Goal: Information Seeking & Learning: Learn about a topic

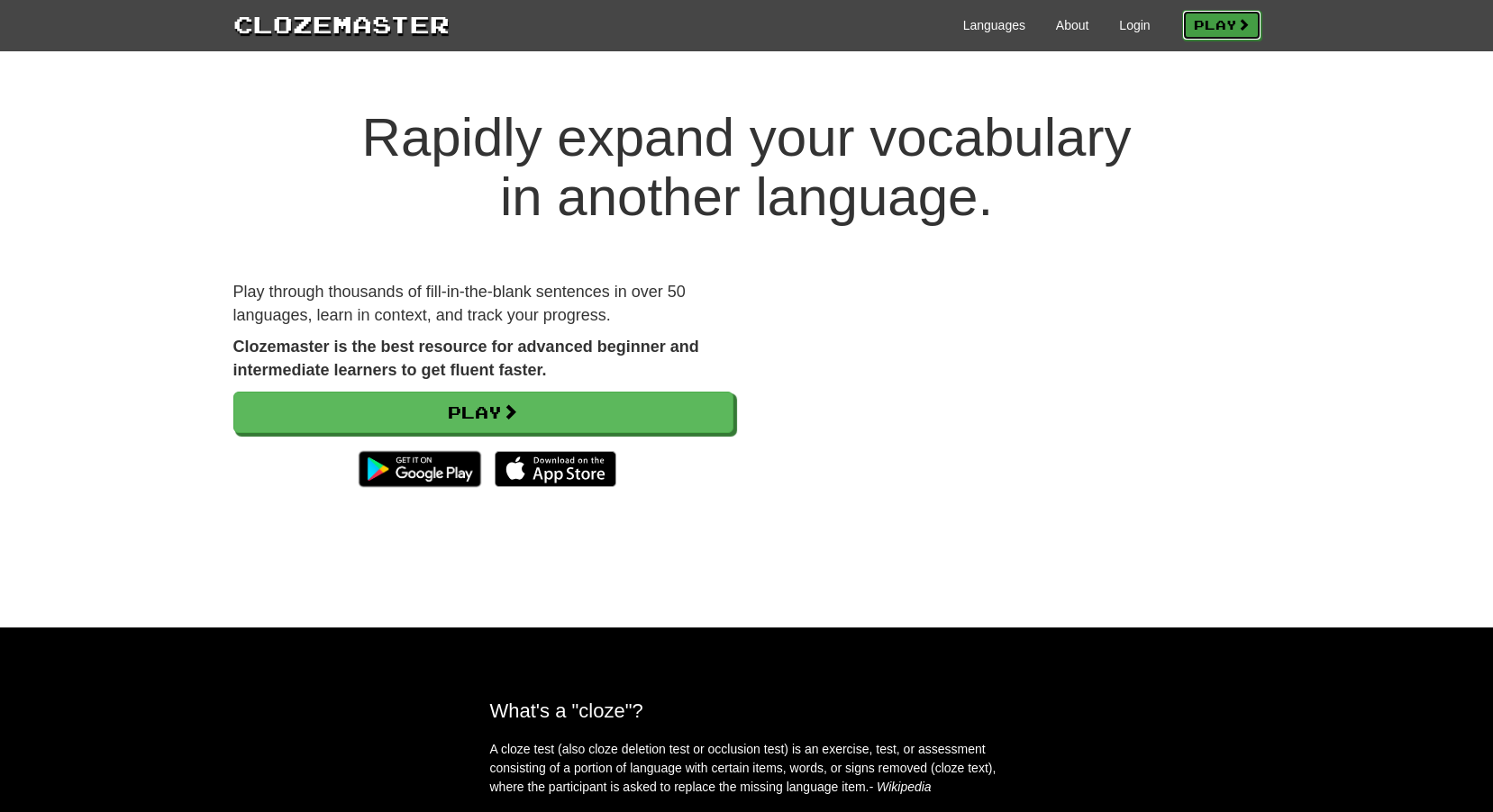
click at [1224, 26] on link "Play" at bounding box center [1221, 25] width 79 height 31
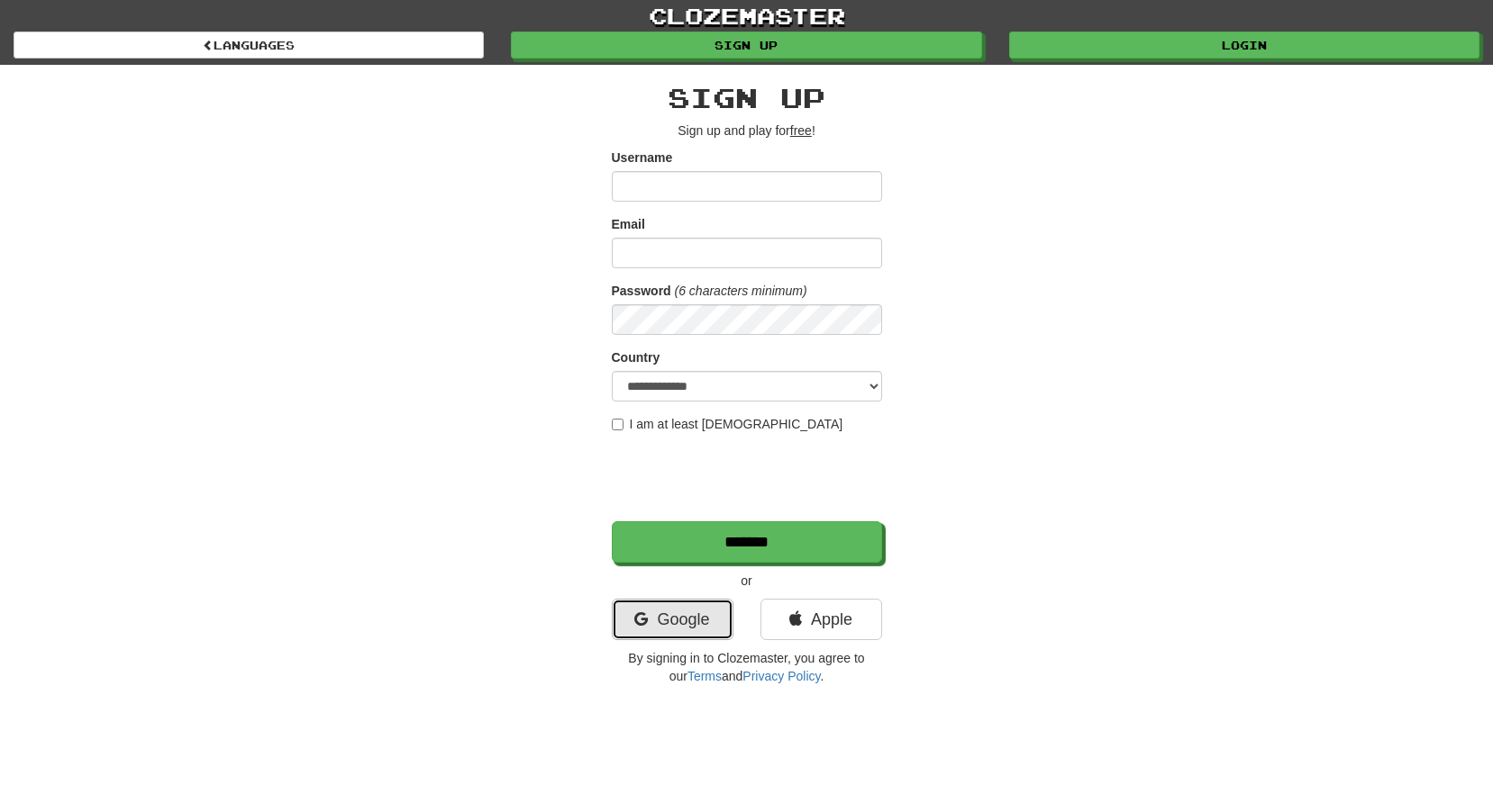
click at [648, 630] on link "Google" at bounding box center [673, 620] width 122 height 42
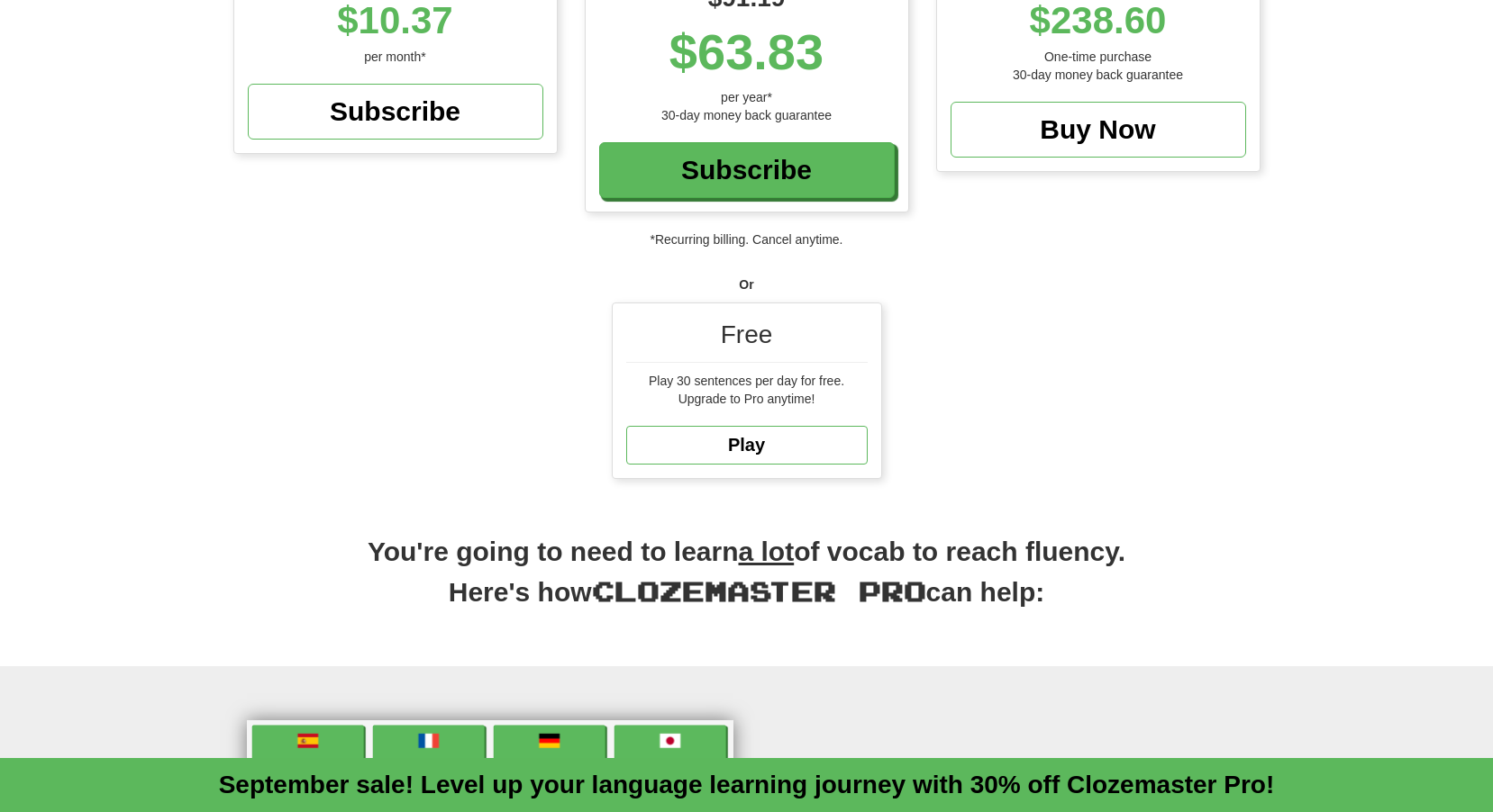
scroll to position [360, 0]
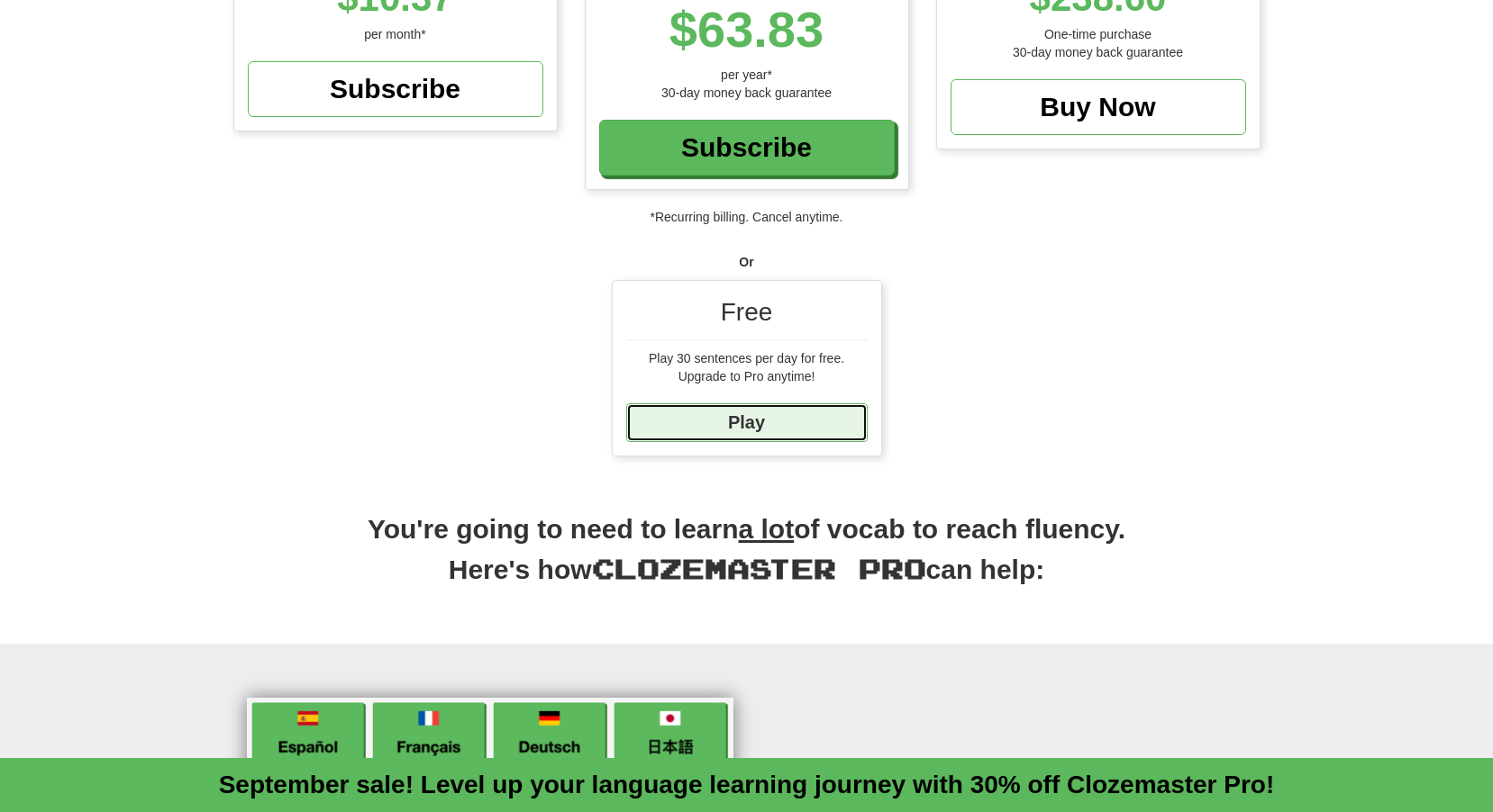
click at [794, 428] on link "Play" at bounding box center [746, 423] width 241 height 39
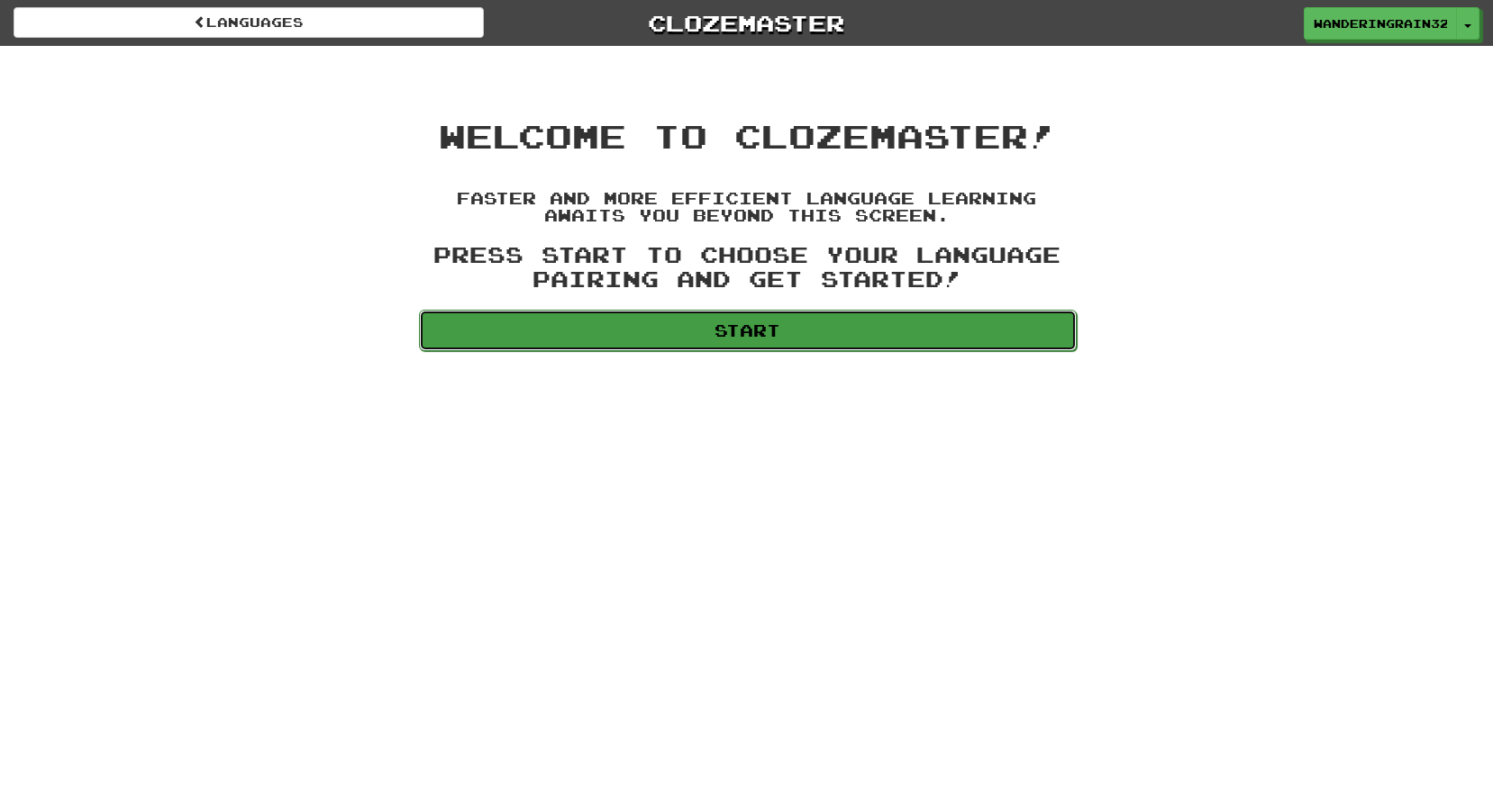
click at [772, 342] on link "Start" at bounding box center [748, 331] width 658 height 42
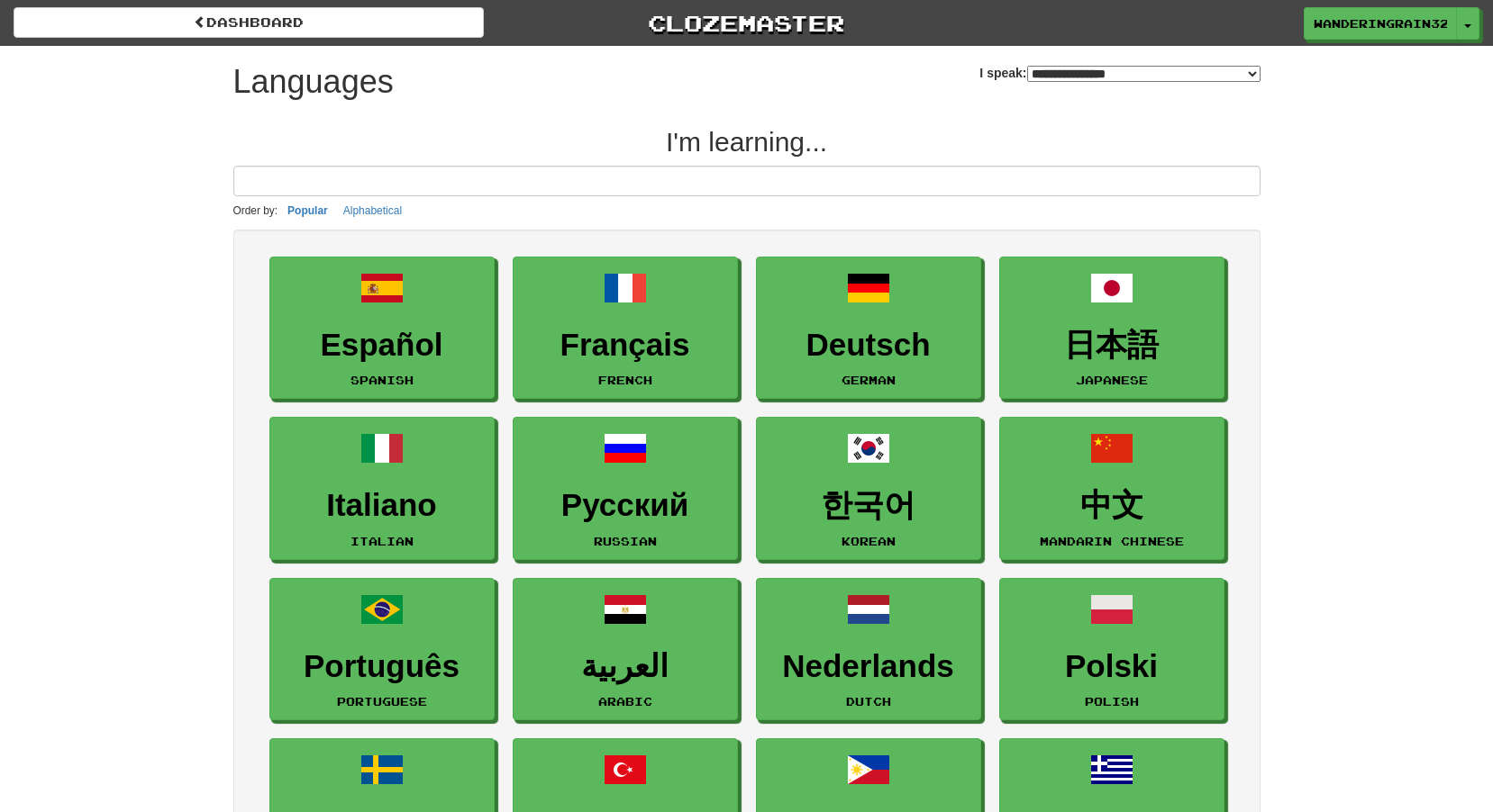
select select "*******"
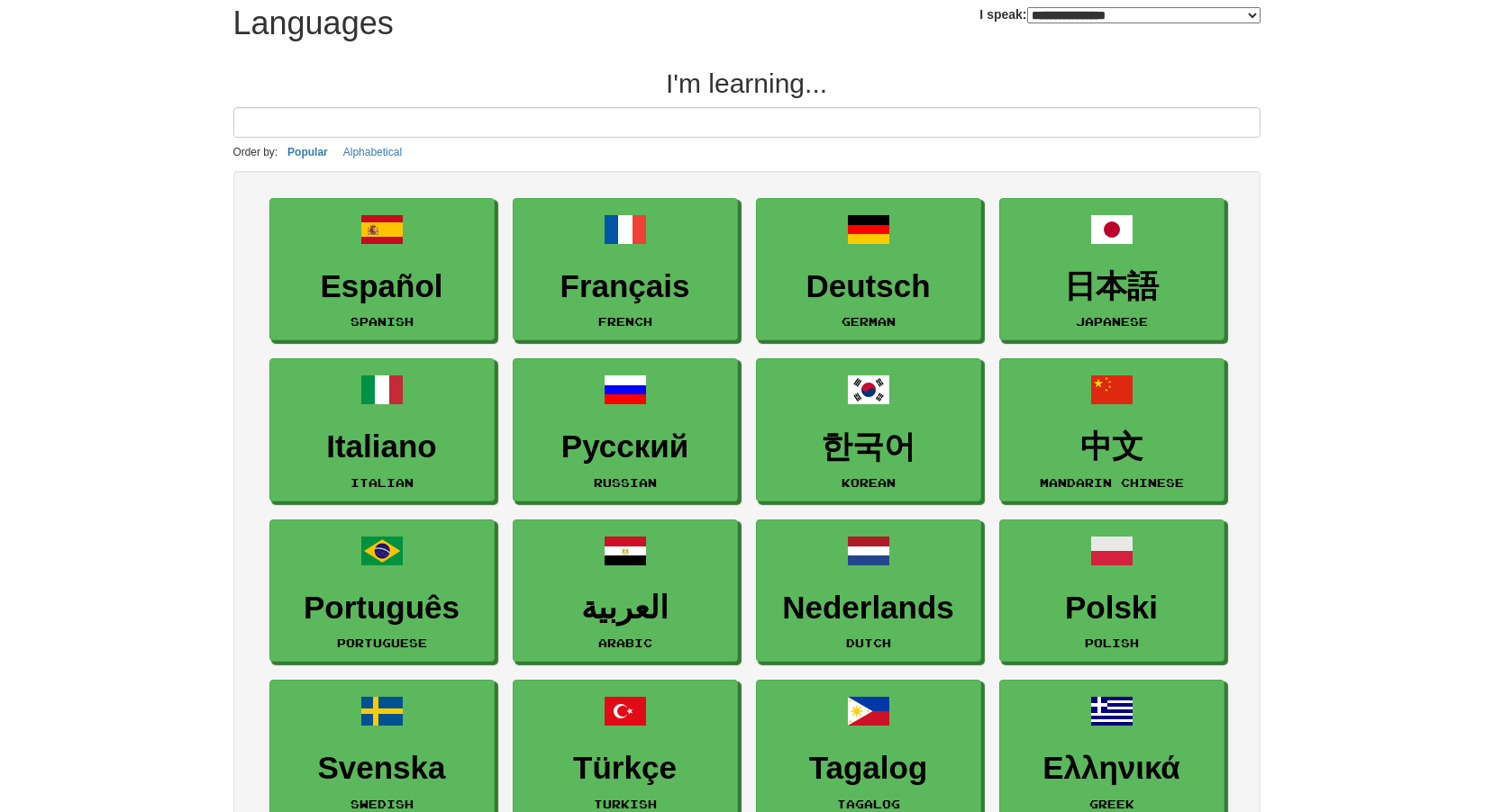
scroll to position [90, 0]
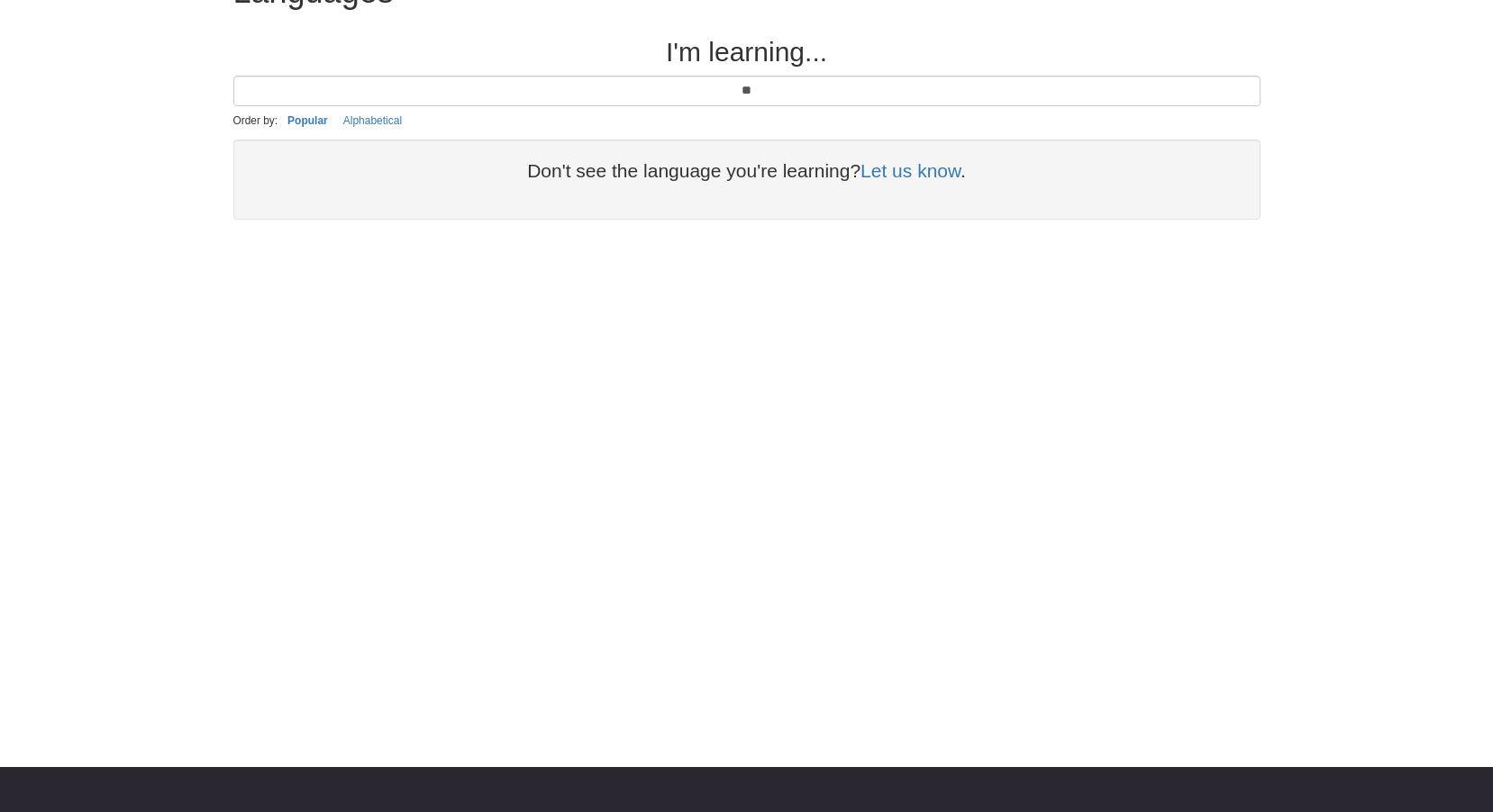
type input "*"
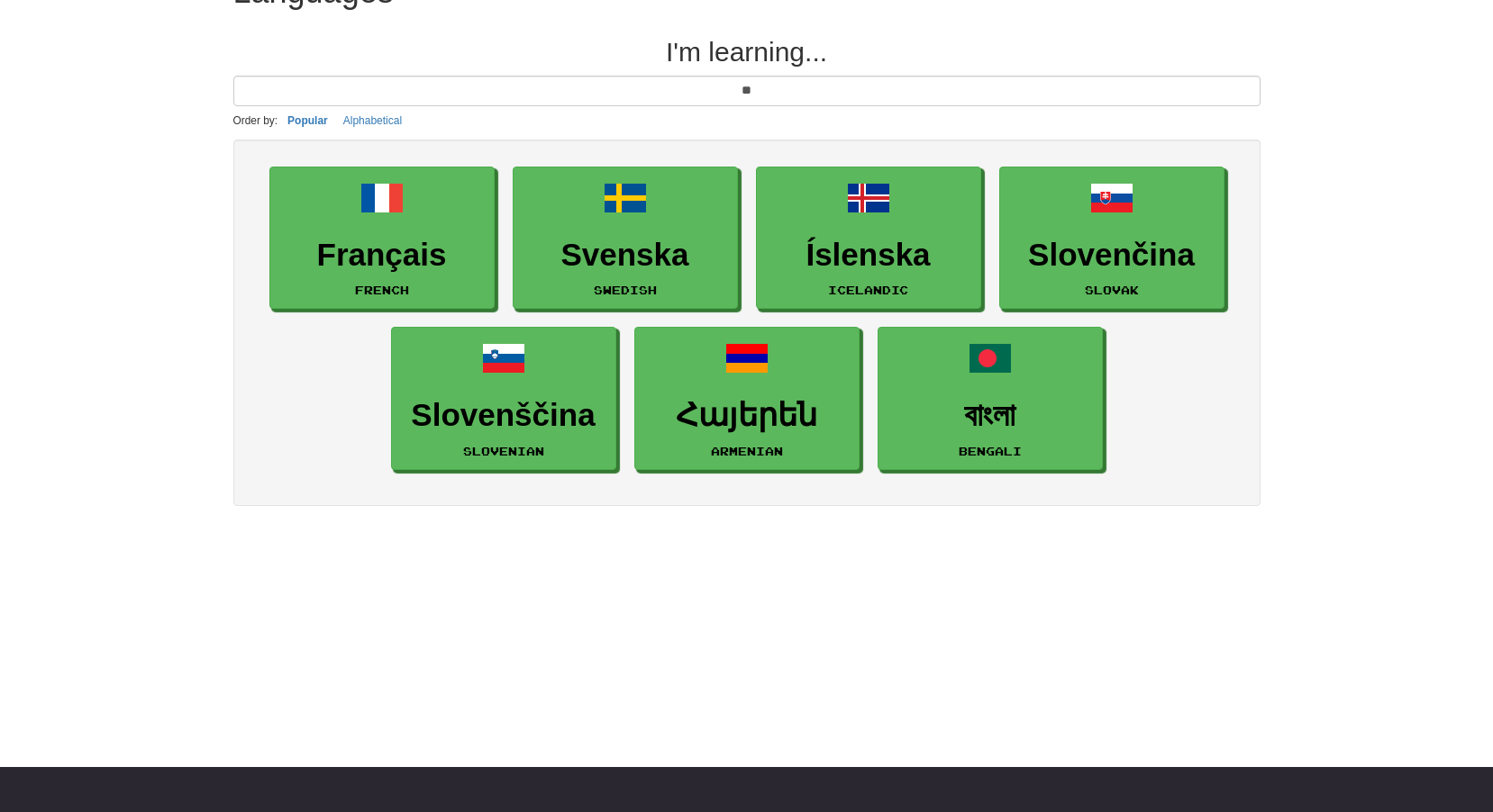
type input "*"
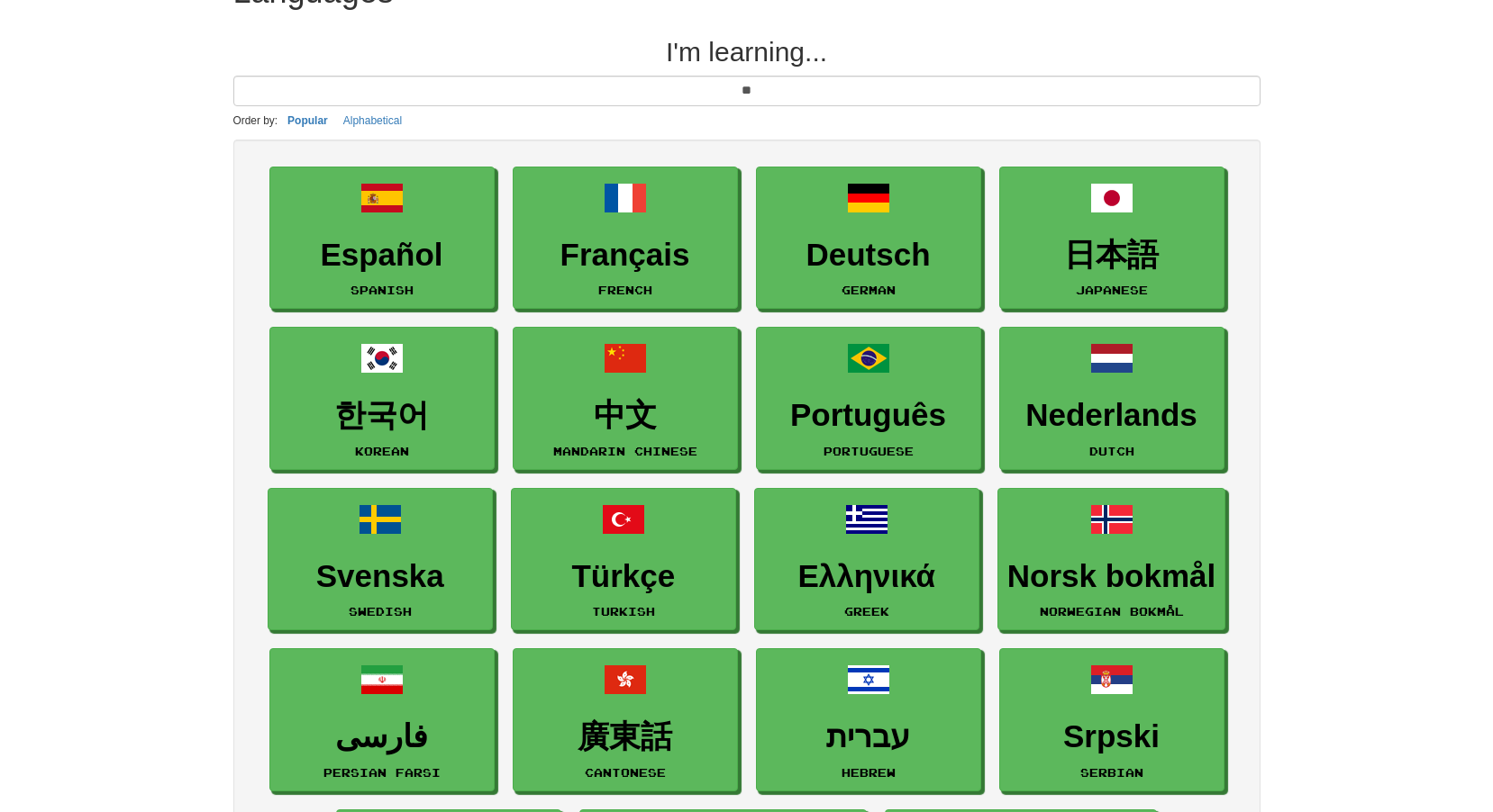
type input "*"
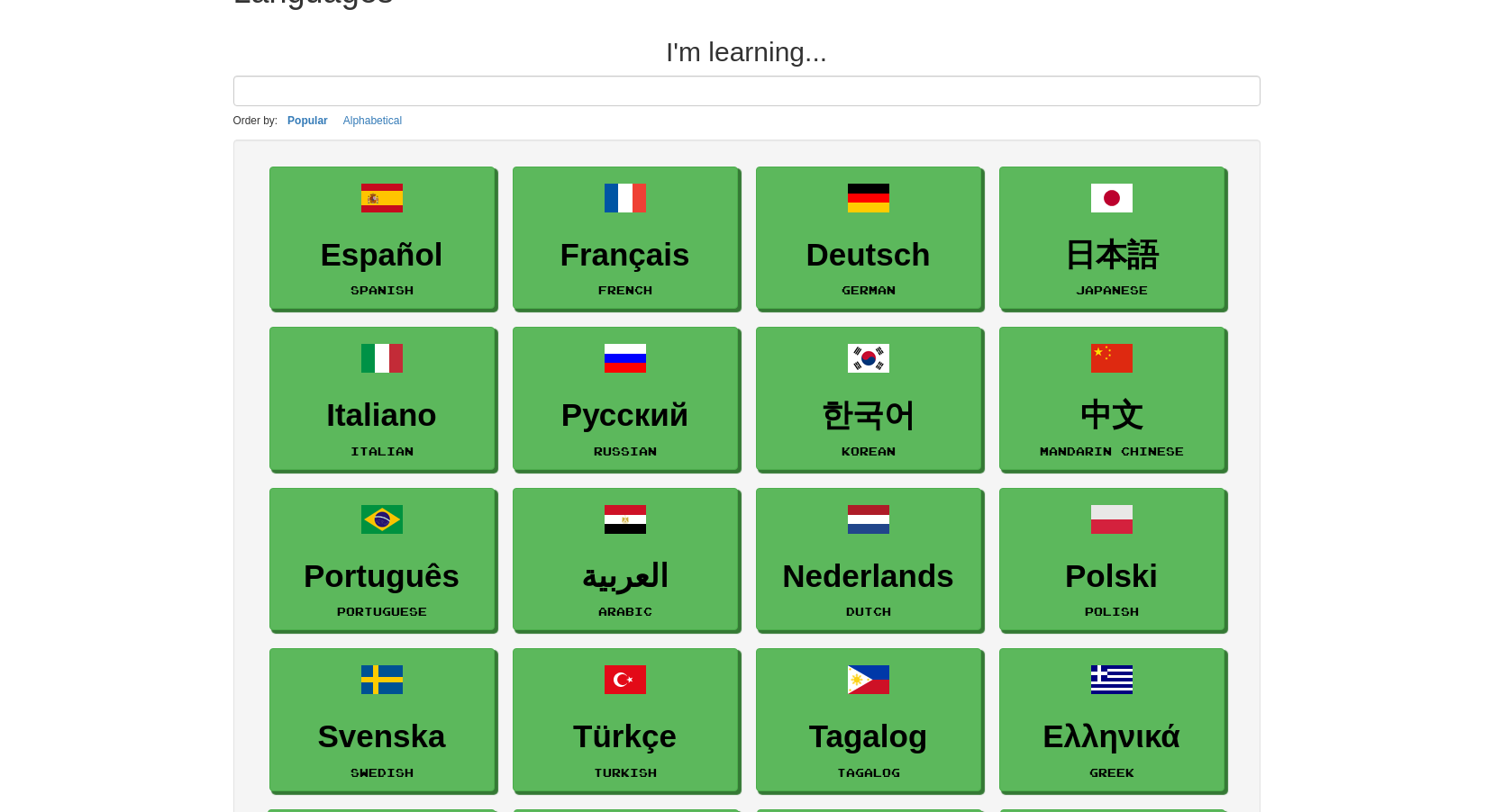
type input "*"
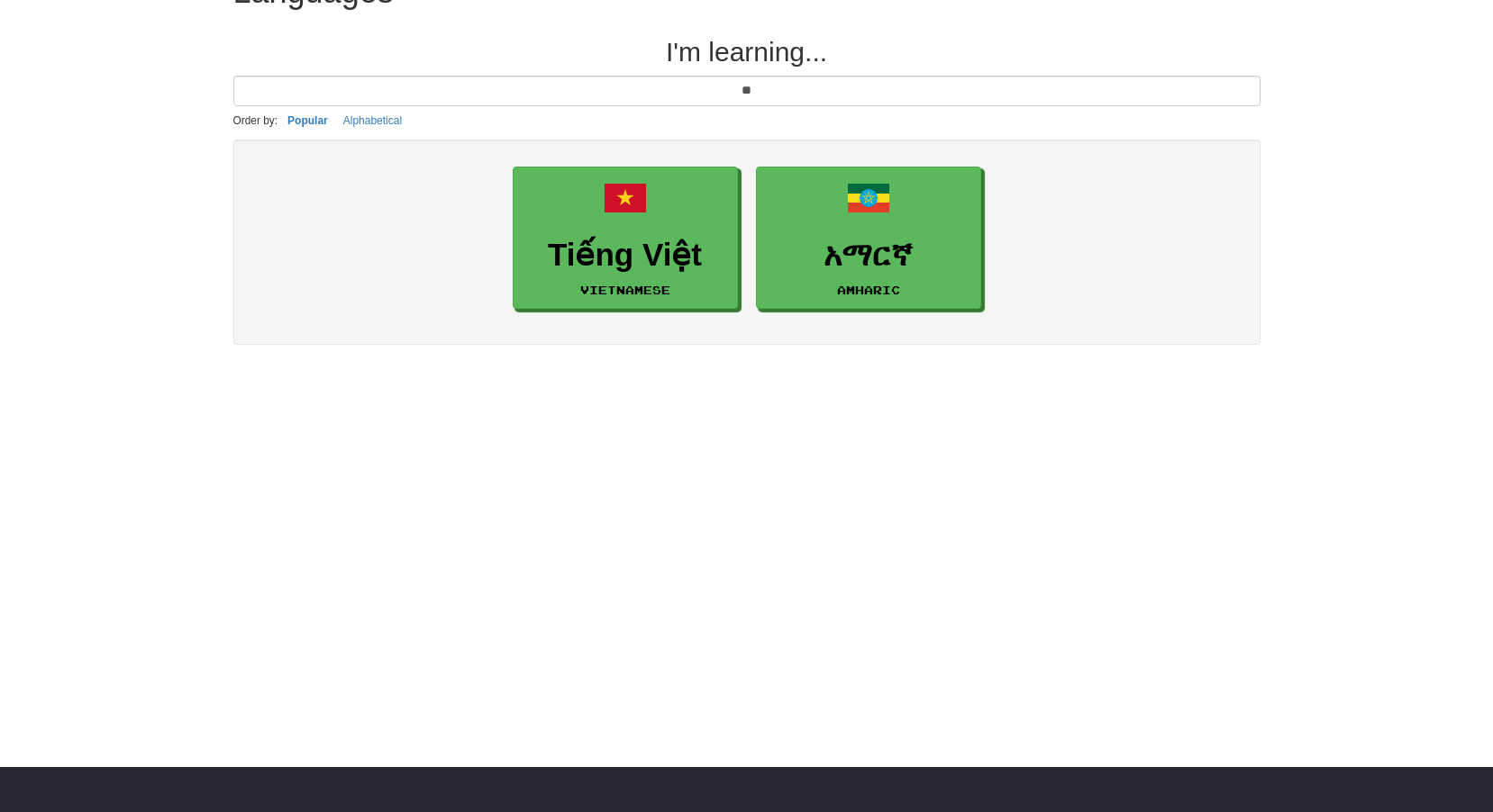
type input "*"
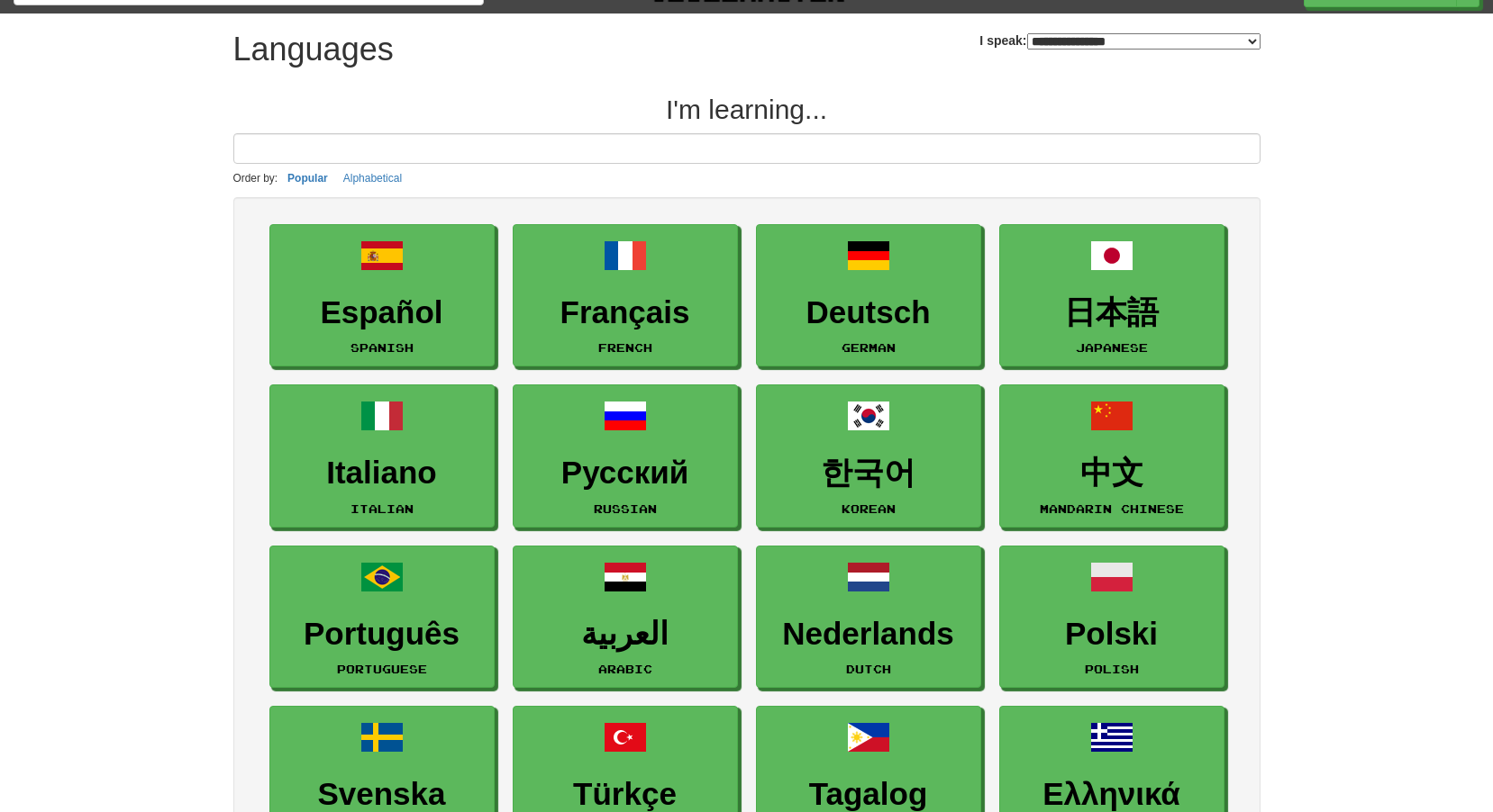
scroll to position [0, 0]
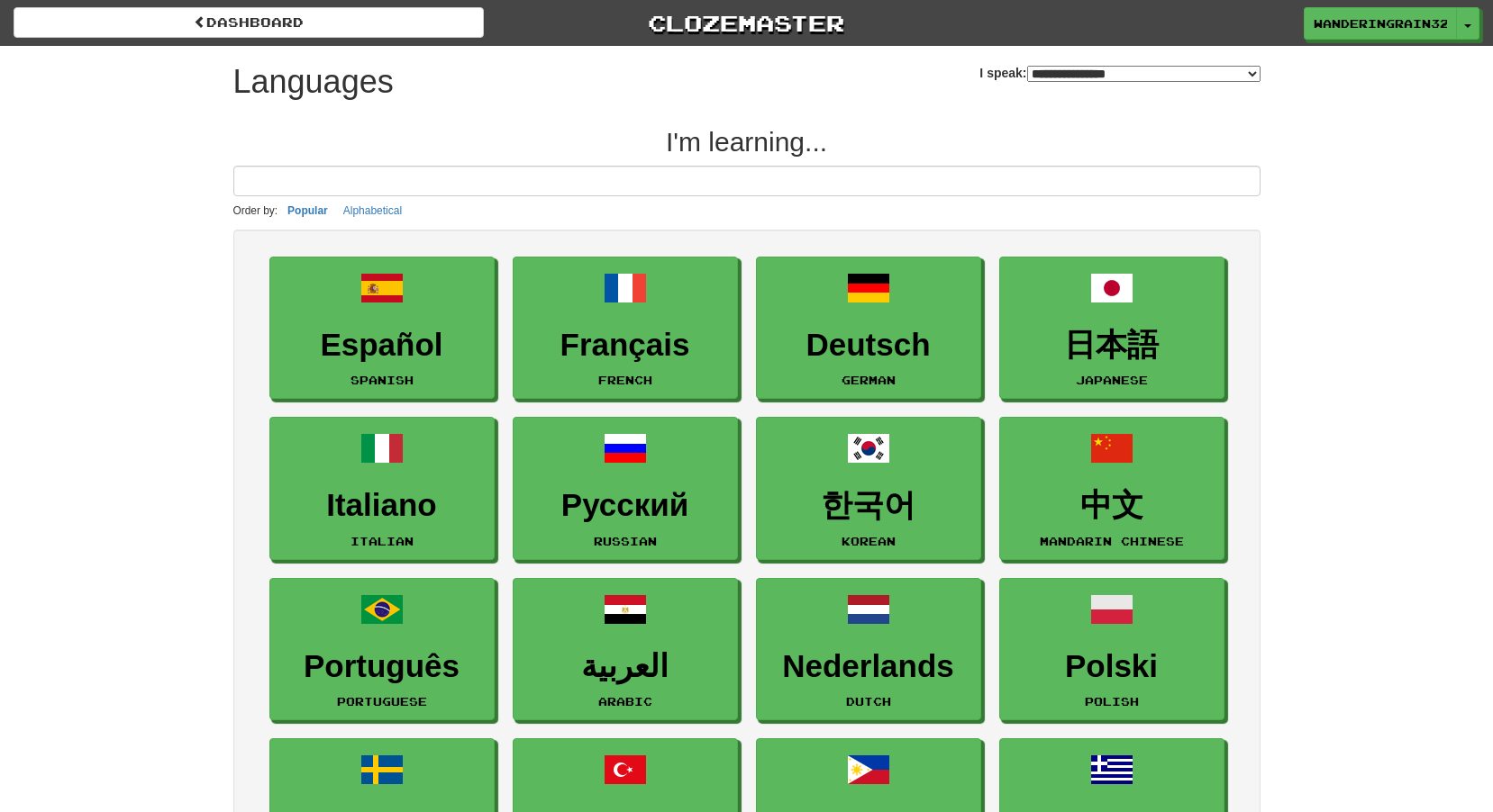
click at [1069, 69] on select "**********" at bounding box center [1144, 74] width 234 height 16
select select "*******"
click at [1027, 65] on select "**********" at bounding box center [1144, 74] width 234 height 16
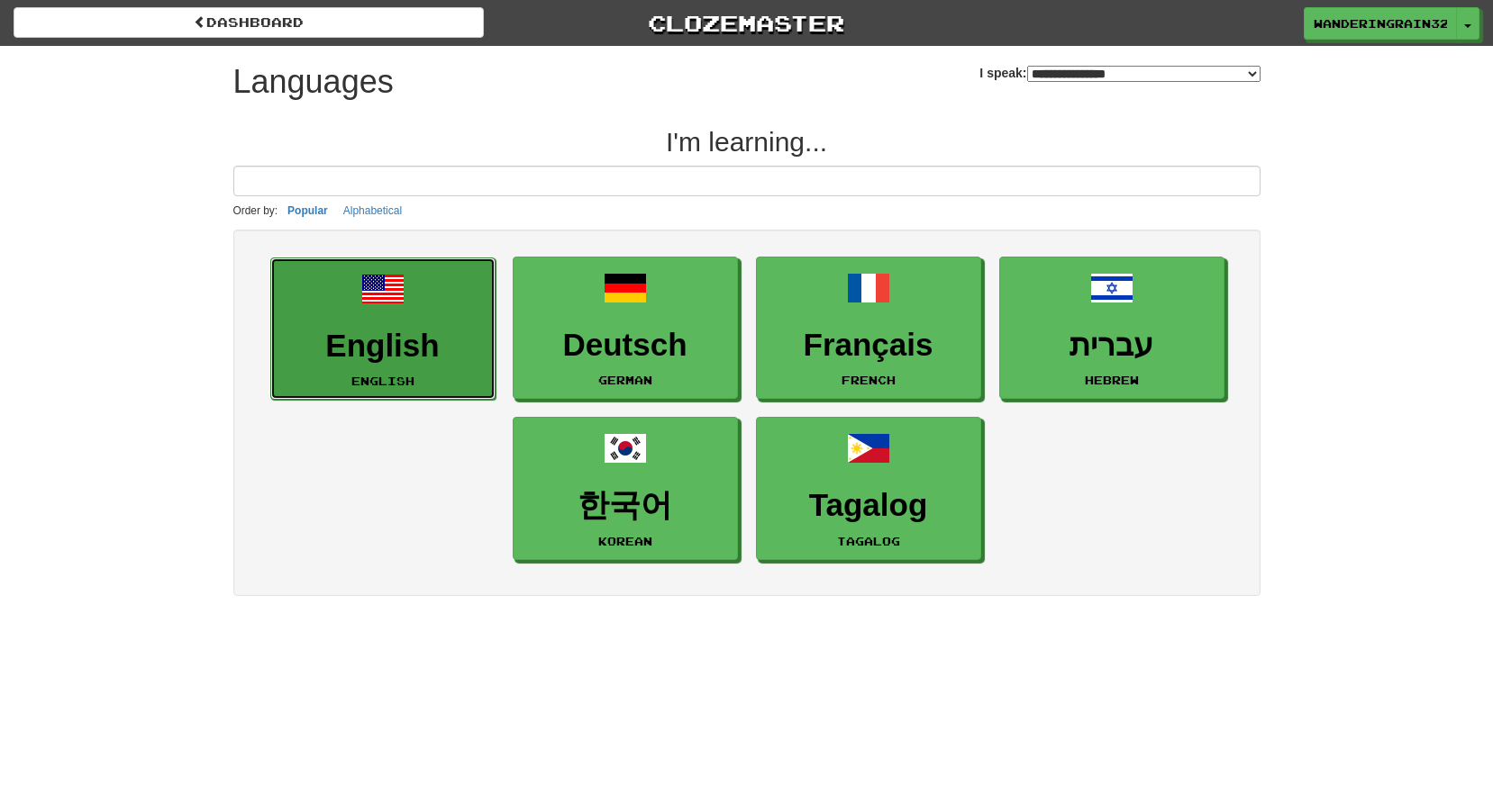
click at [432, 360] on h3 "English" at bounding box center [383, 346] width 206 height 35
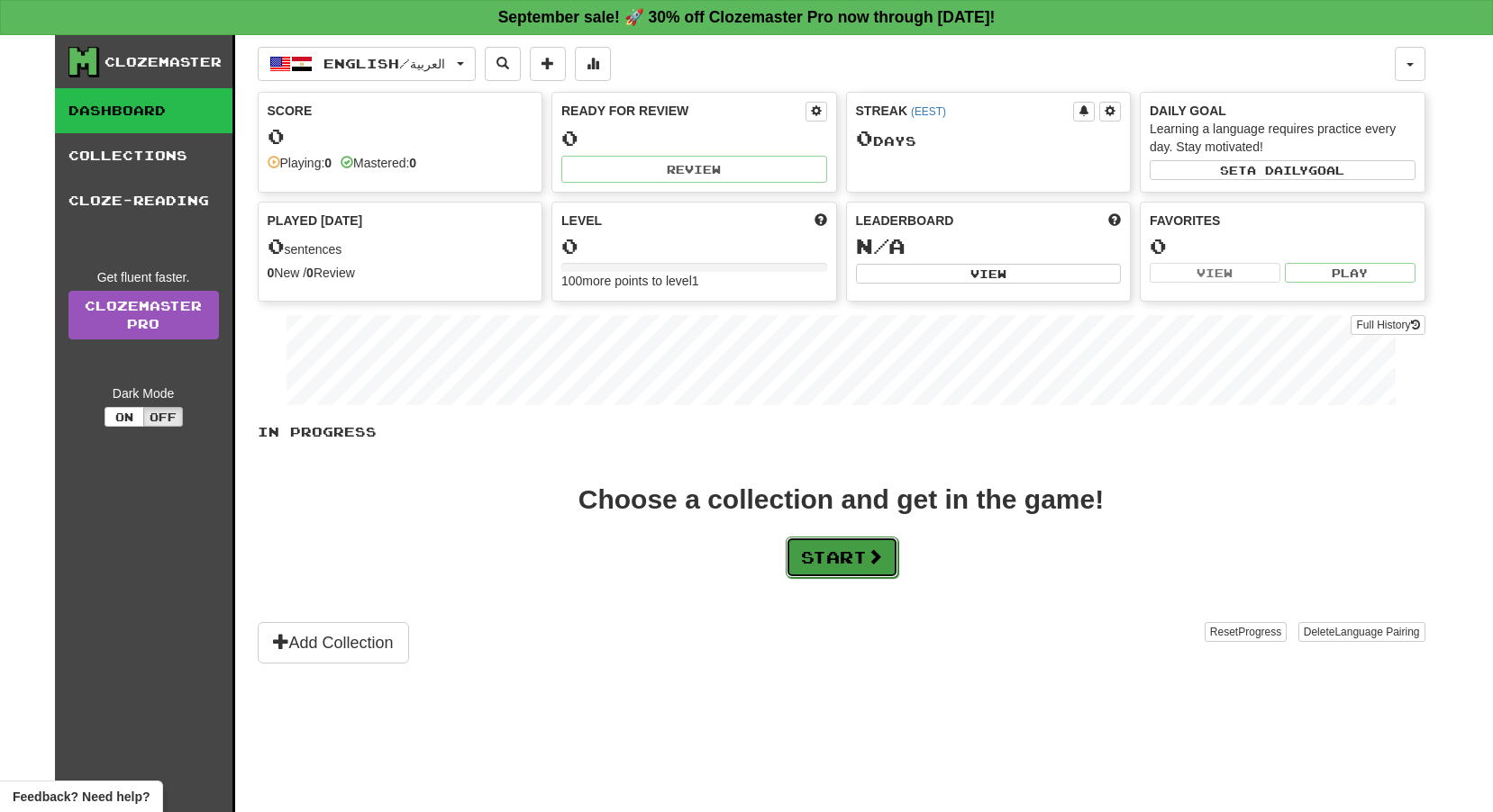
click at [853, 545] on button "Start" at bounding box center [842, 557] width 113 height 42
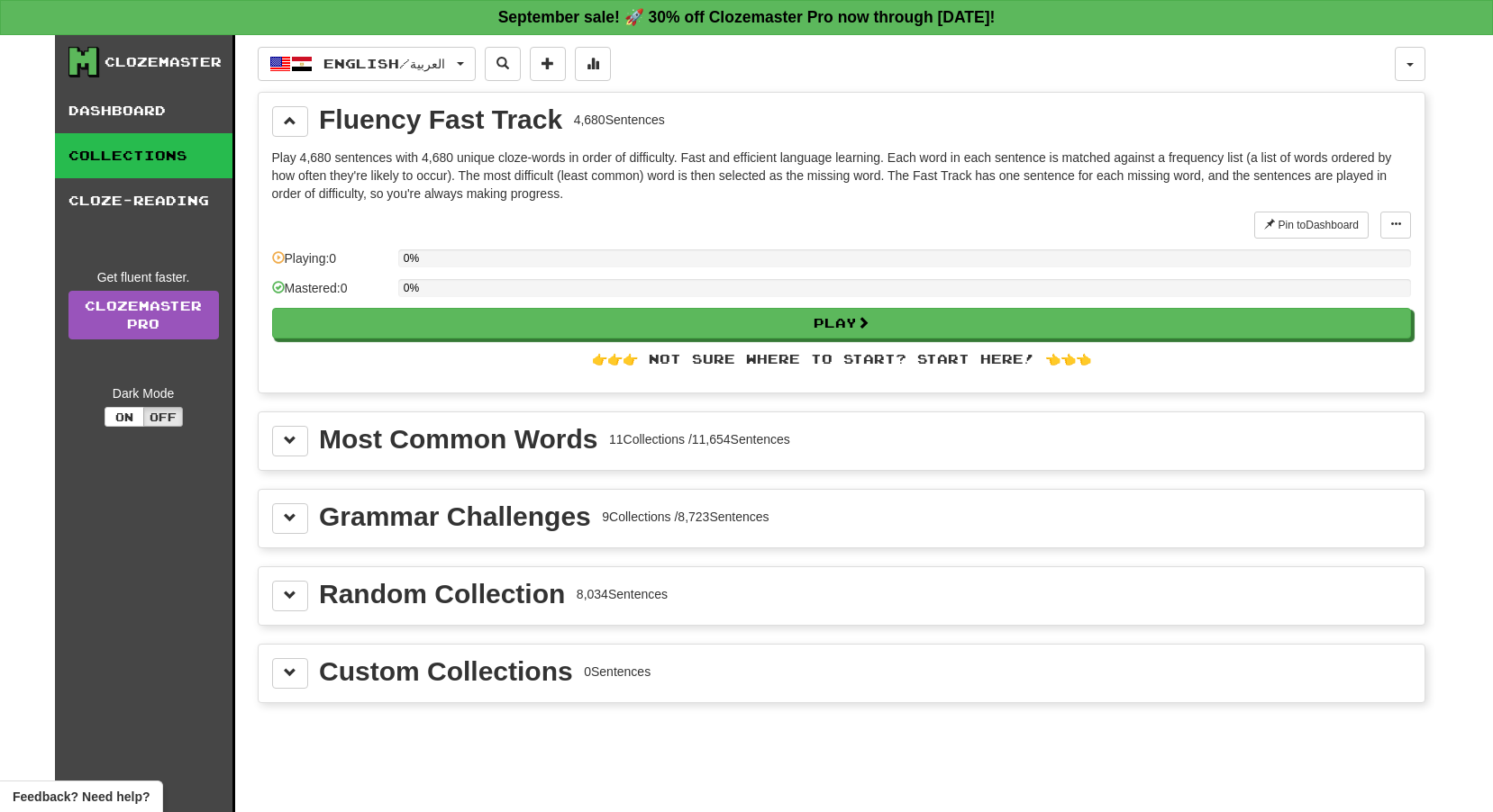
click at [459, 448] on div "Most Common Words" at bounding box center [459, 439] width 278 height 27
click at [272, 436] on button at bounding box center [290, 441] width 36 height 31
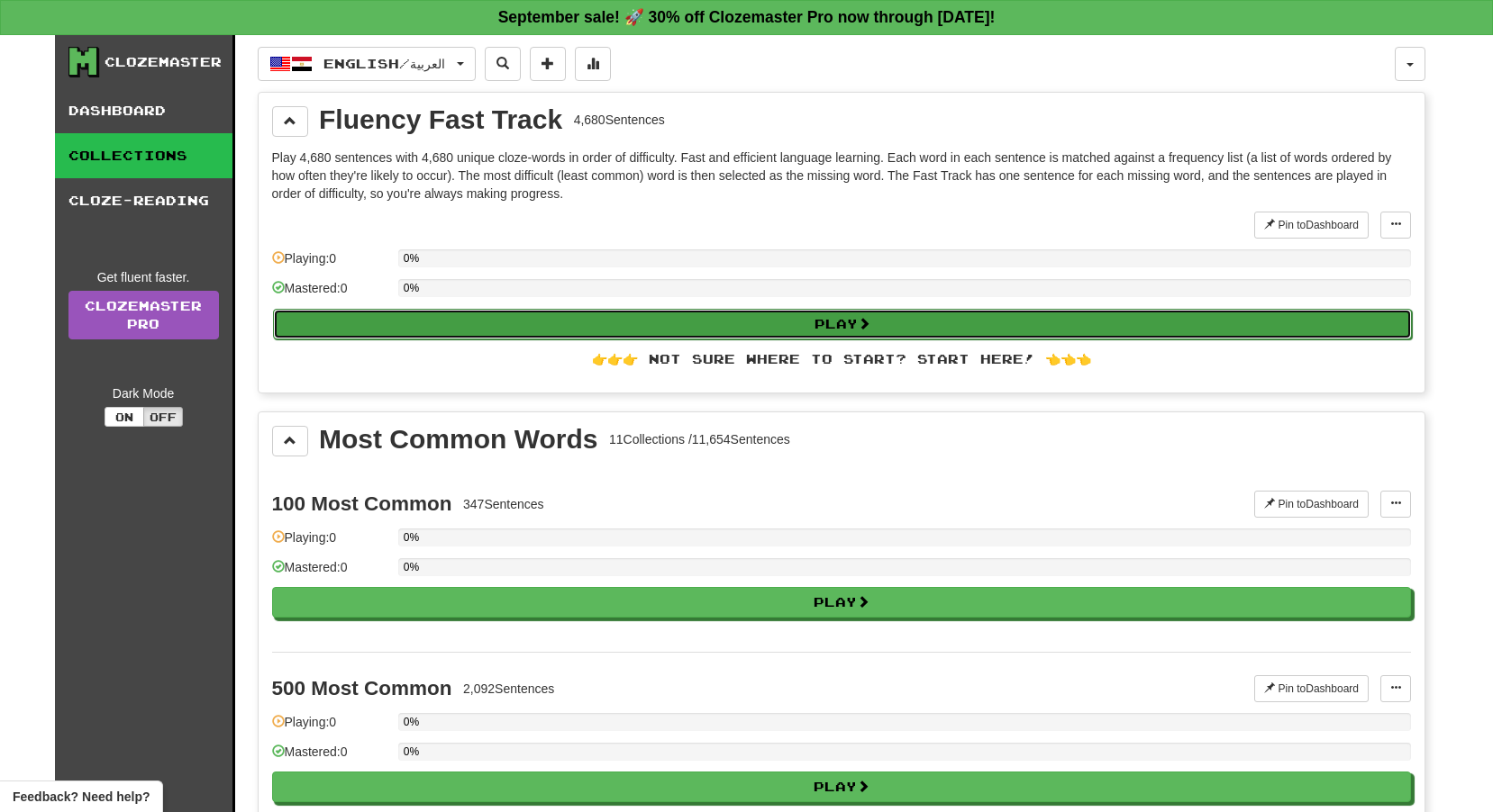
click at [811, 319] on button "Play" at bounding box center [842, 325] width 1139 height 31
select select "**"
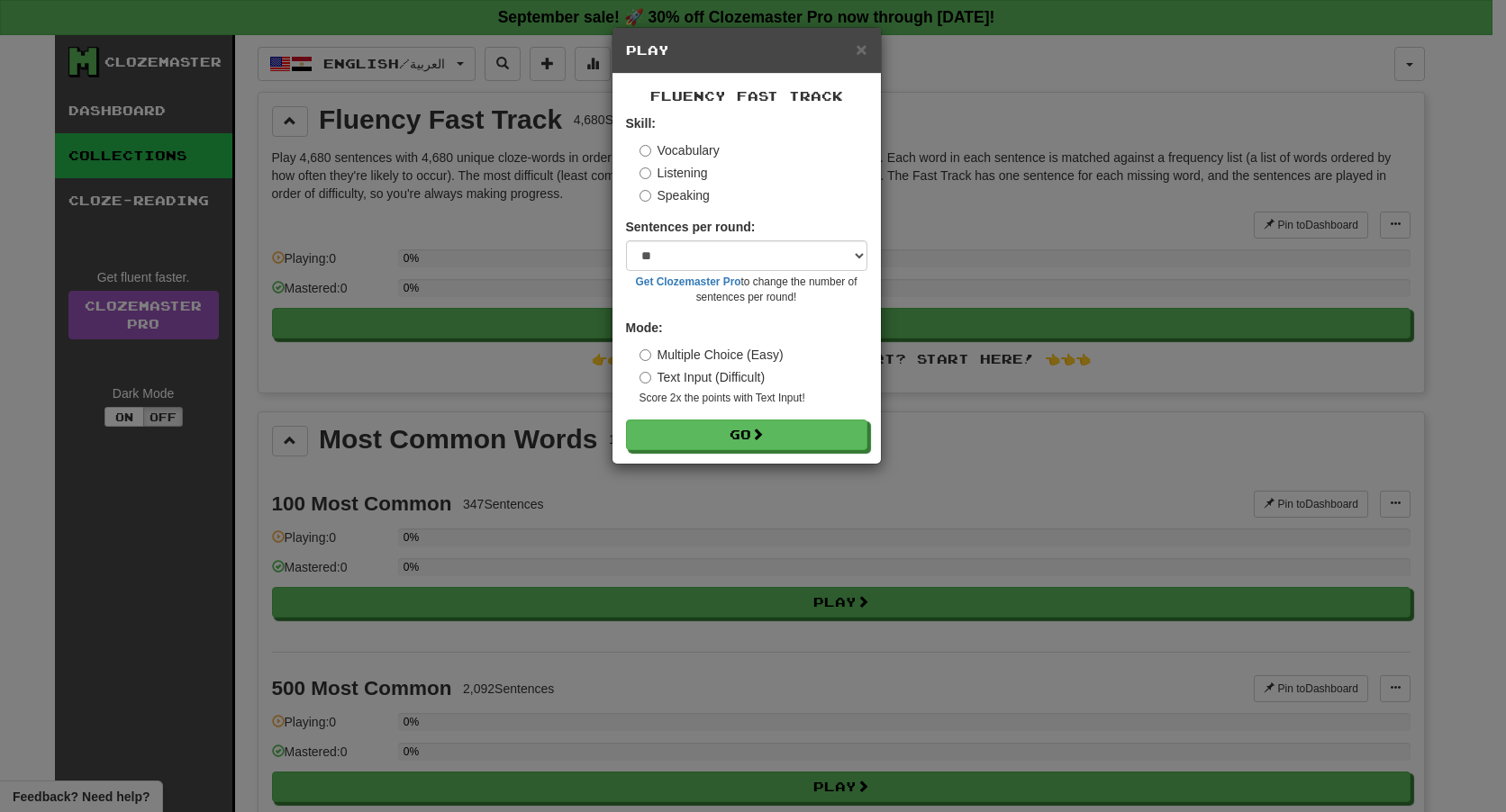
click at [667, 176] on label "Listening" at bounding box center [673, 173] width 68 height 18
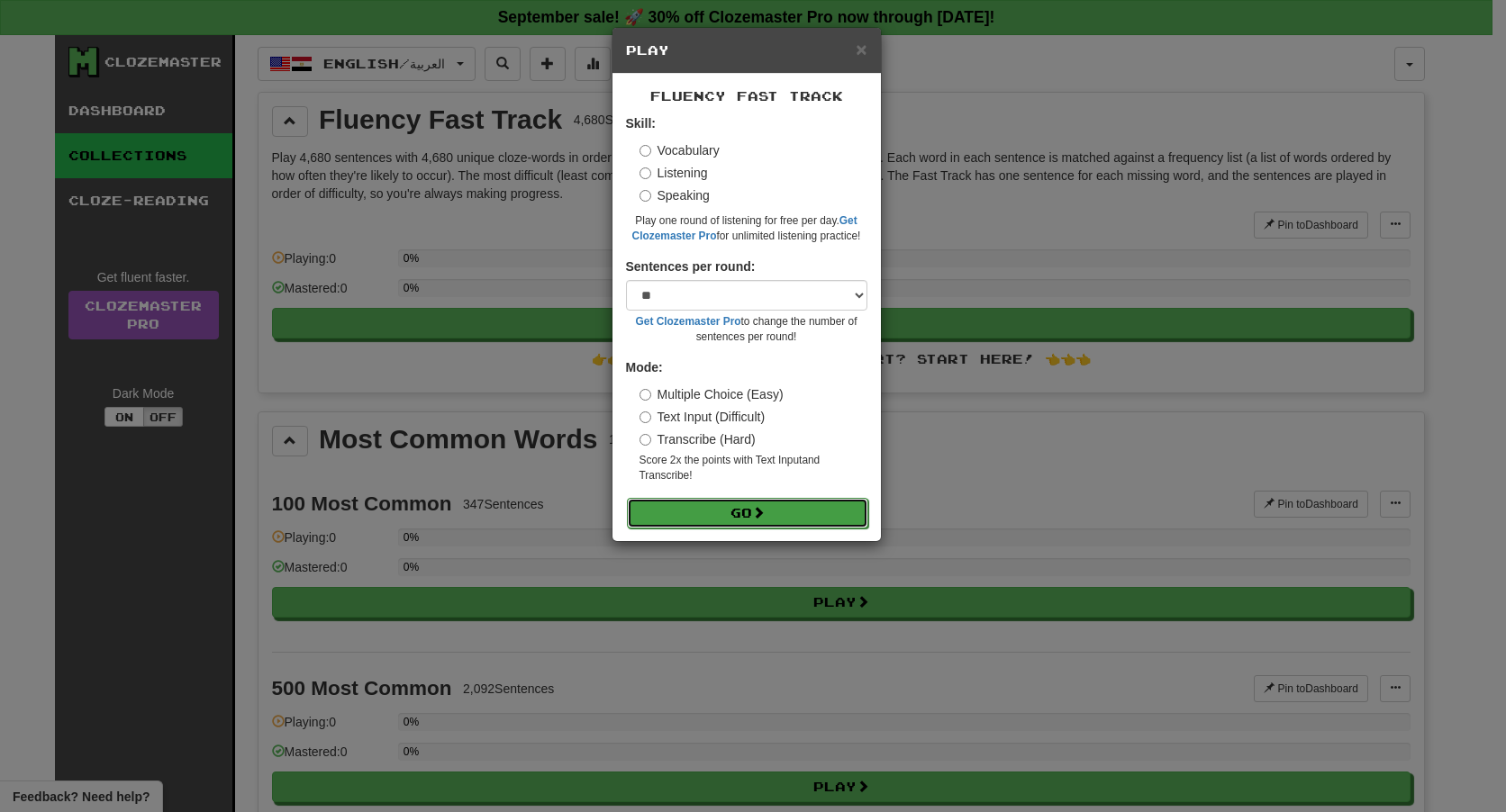
click at [763, 509] on span at bounding box center [758, 513] width 13 height 13
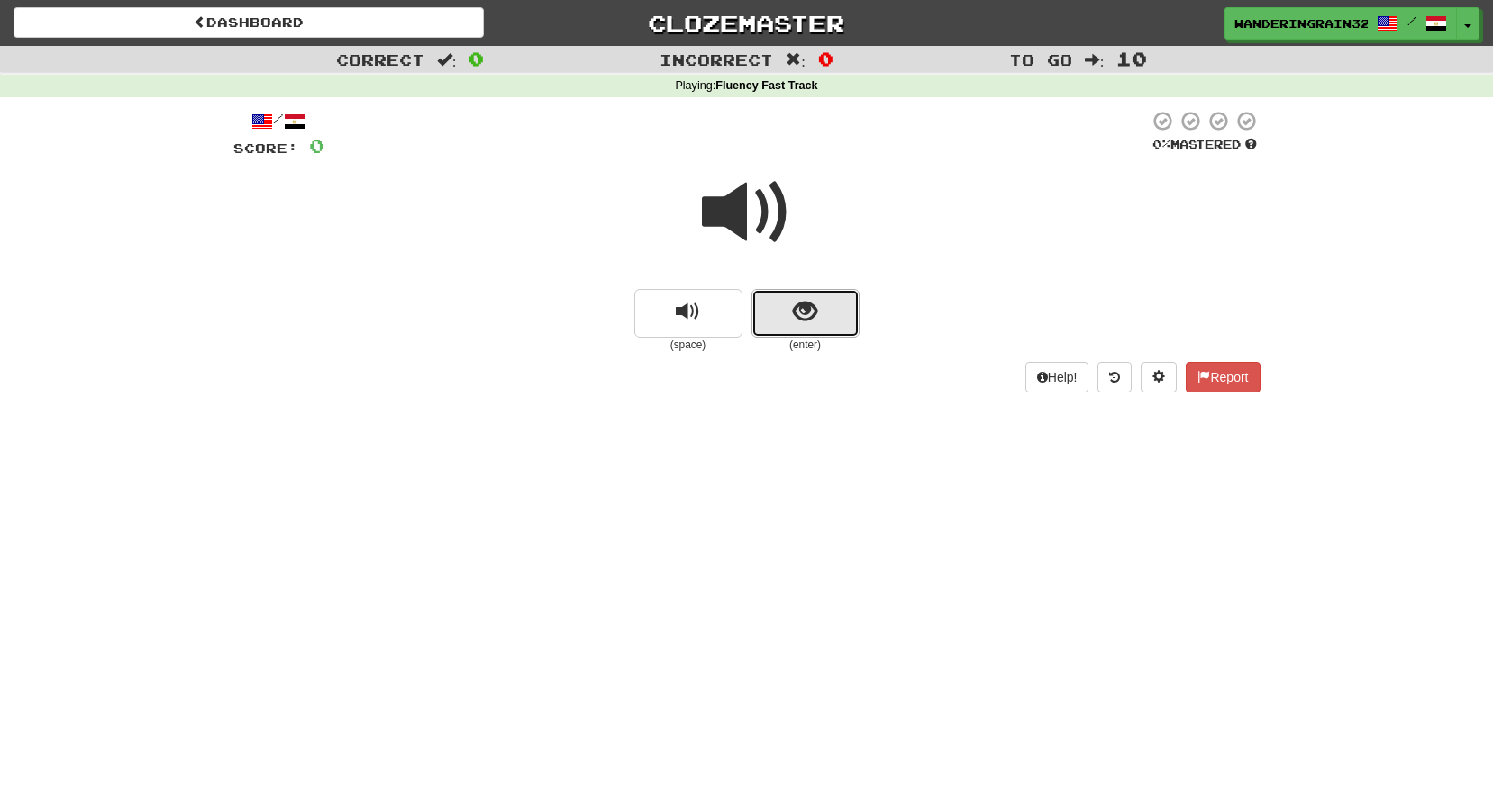
click at [769, 324] on button "show sentence" at bounding box center [805, 313] width 108 height 48
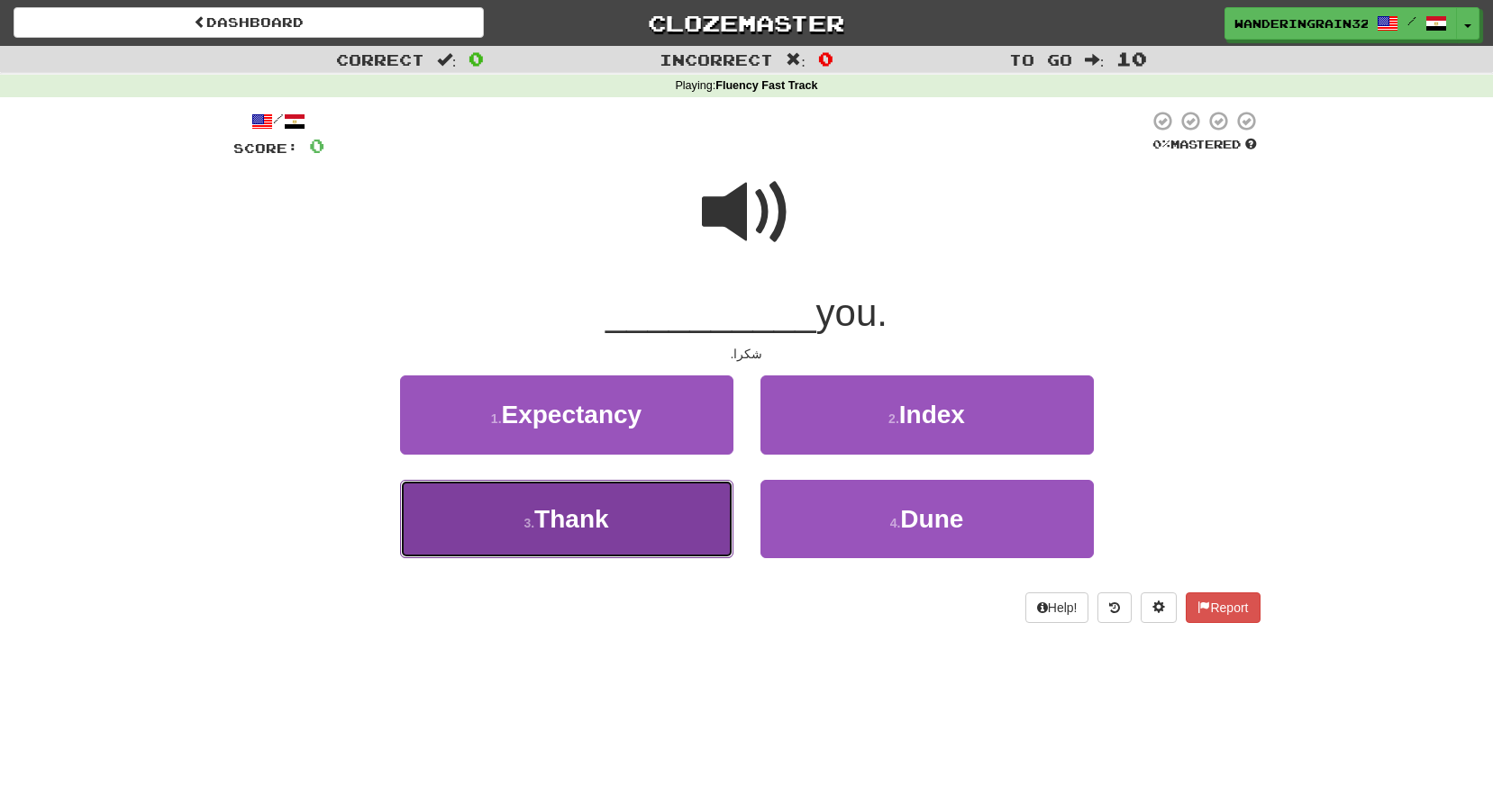
click at [640, 506] on button "3 . Thank" at bounding box center [567, 519] width 333 height 78
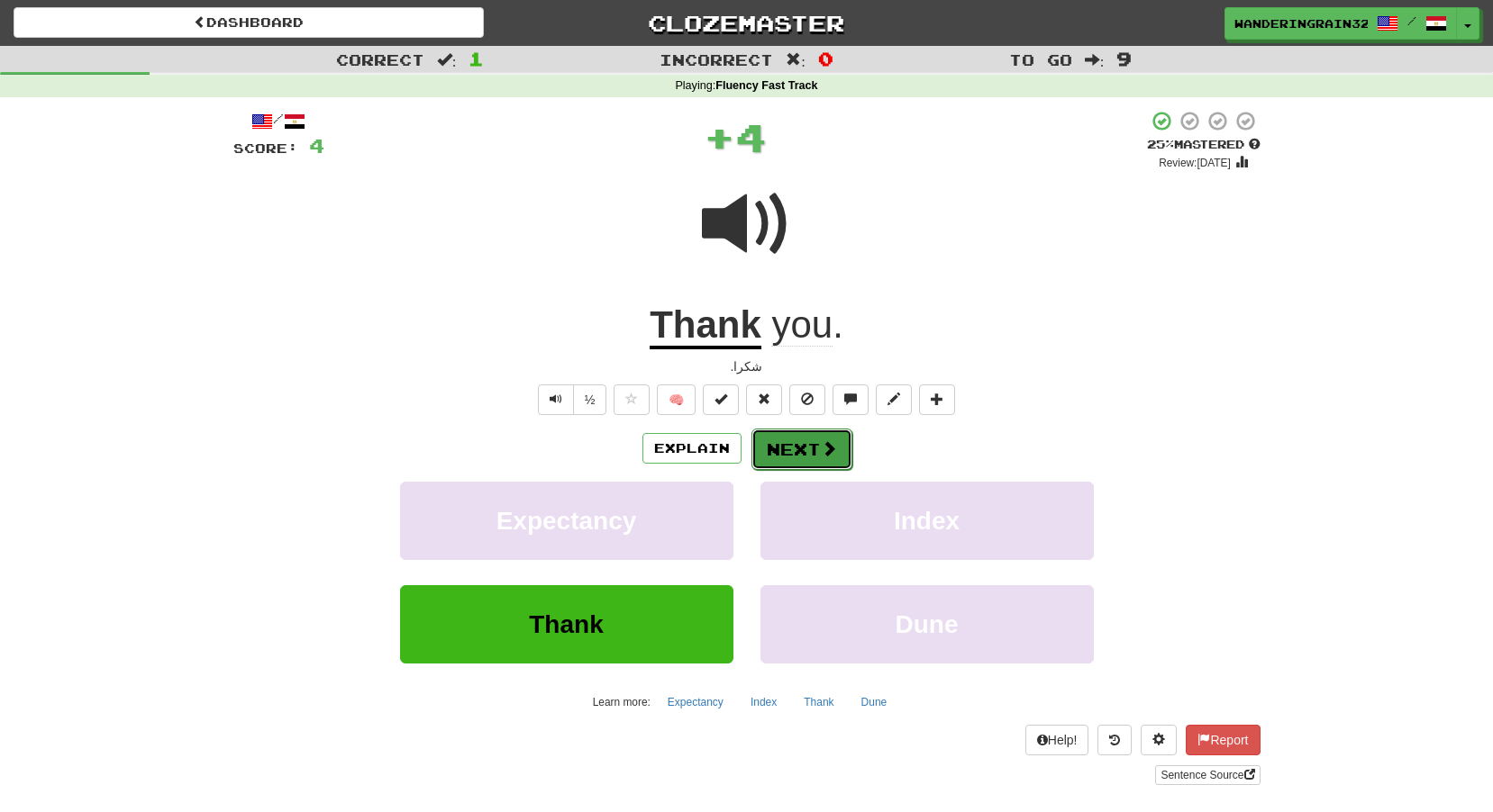
click at [763, 441] on button "Next" at bounding box center [802, 449] width 101 height 42
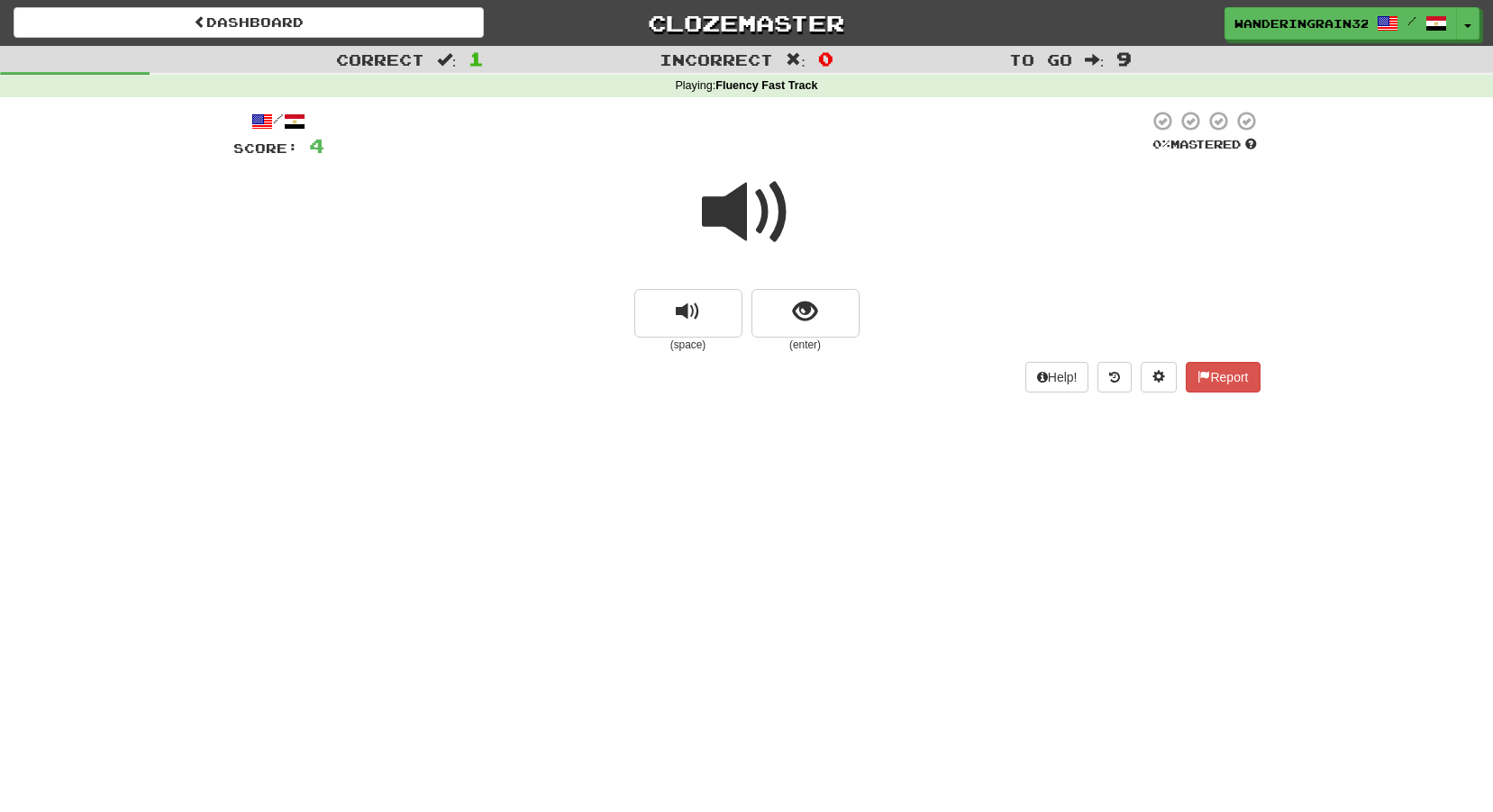
click at [822, 338] on small "(enter)" at bounding box center [805, 345] width 108 height 15
click at [729, 324] on button "replay audio" at bounding box center [688, 313] width 108 height 48
click at [832, 303] on button "show sentence" at bounding box center [805, 313] width 108 height 48
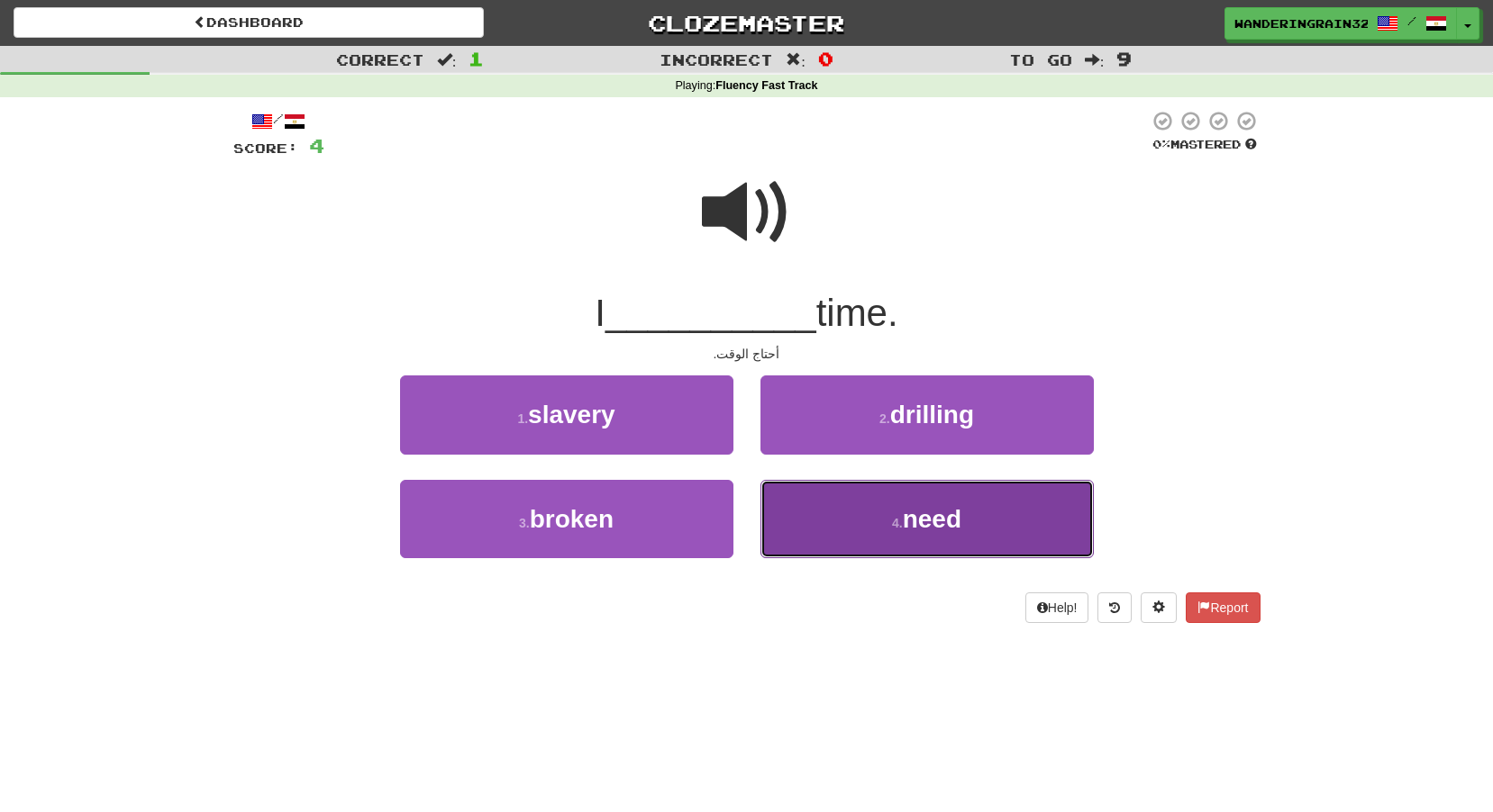
click at [893, 529] on small "4 ." at bounding box center [898, 524] width 11 height 15
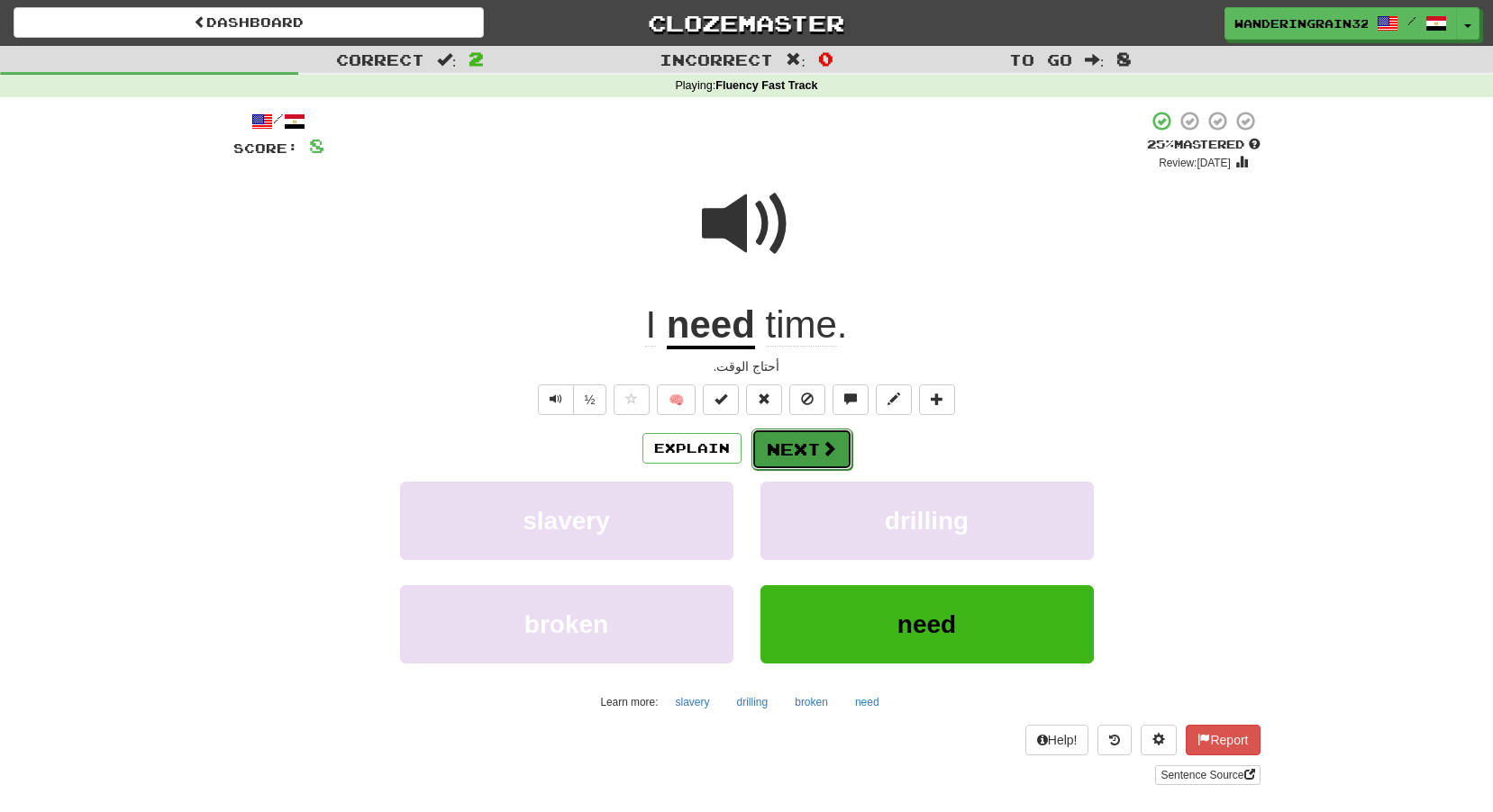
click at [830, 466] on button "Next" at bounding box center [802, 449] width 101 height 42
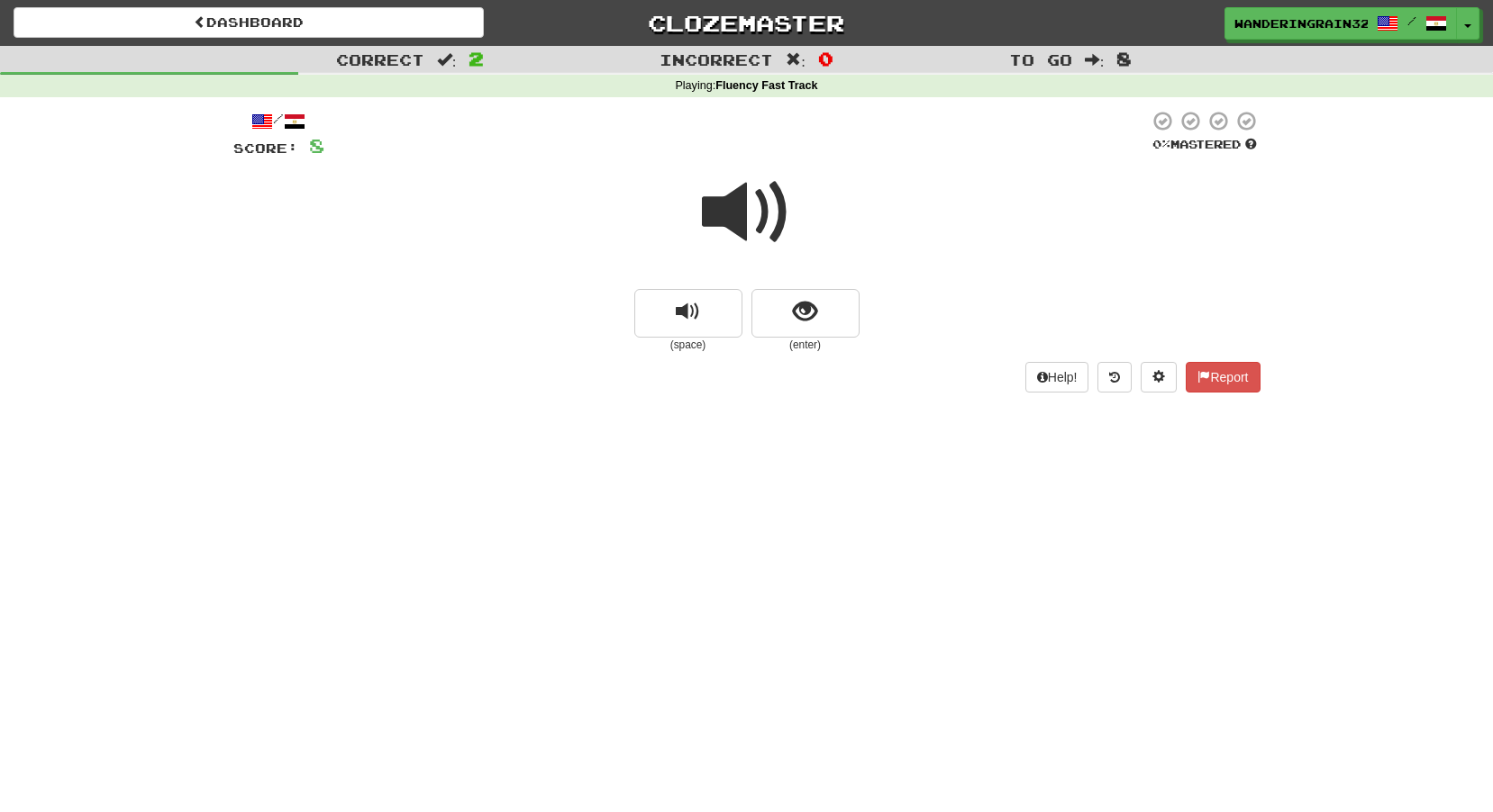
click at [805, 338] on small "(enter)" at bounding box center [805, 345] width 108 height 15
click at [804, 300] on span "show sentence" at bounding box center [805, 312] width 25 height 25
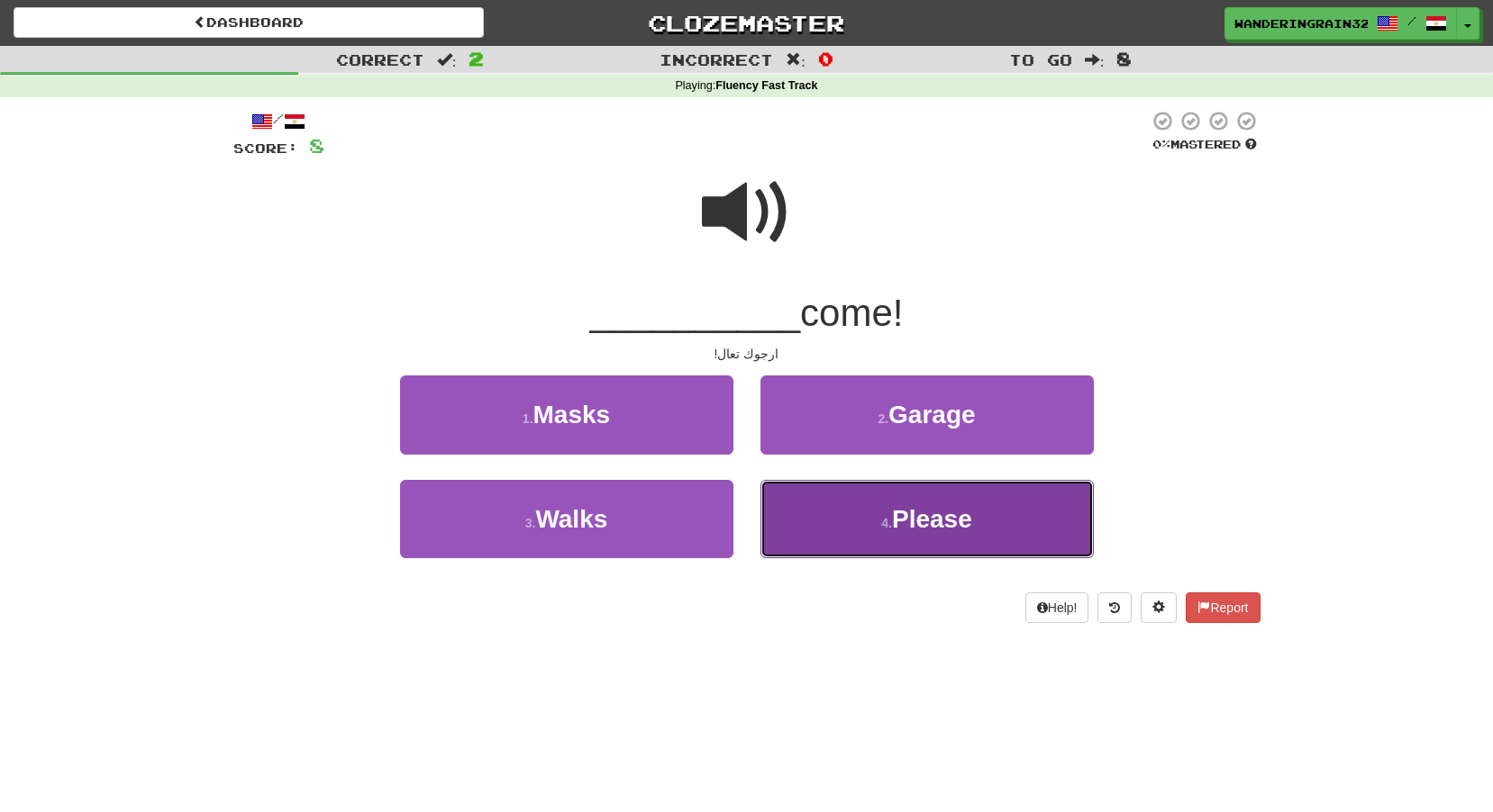
click at [1056, 518] on button "4 . Please" at bounding box center [927, 519] width 333 height 78
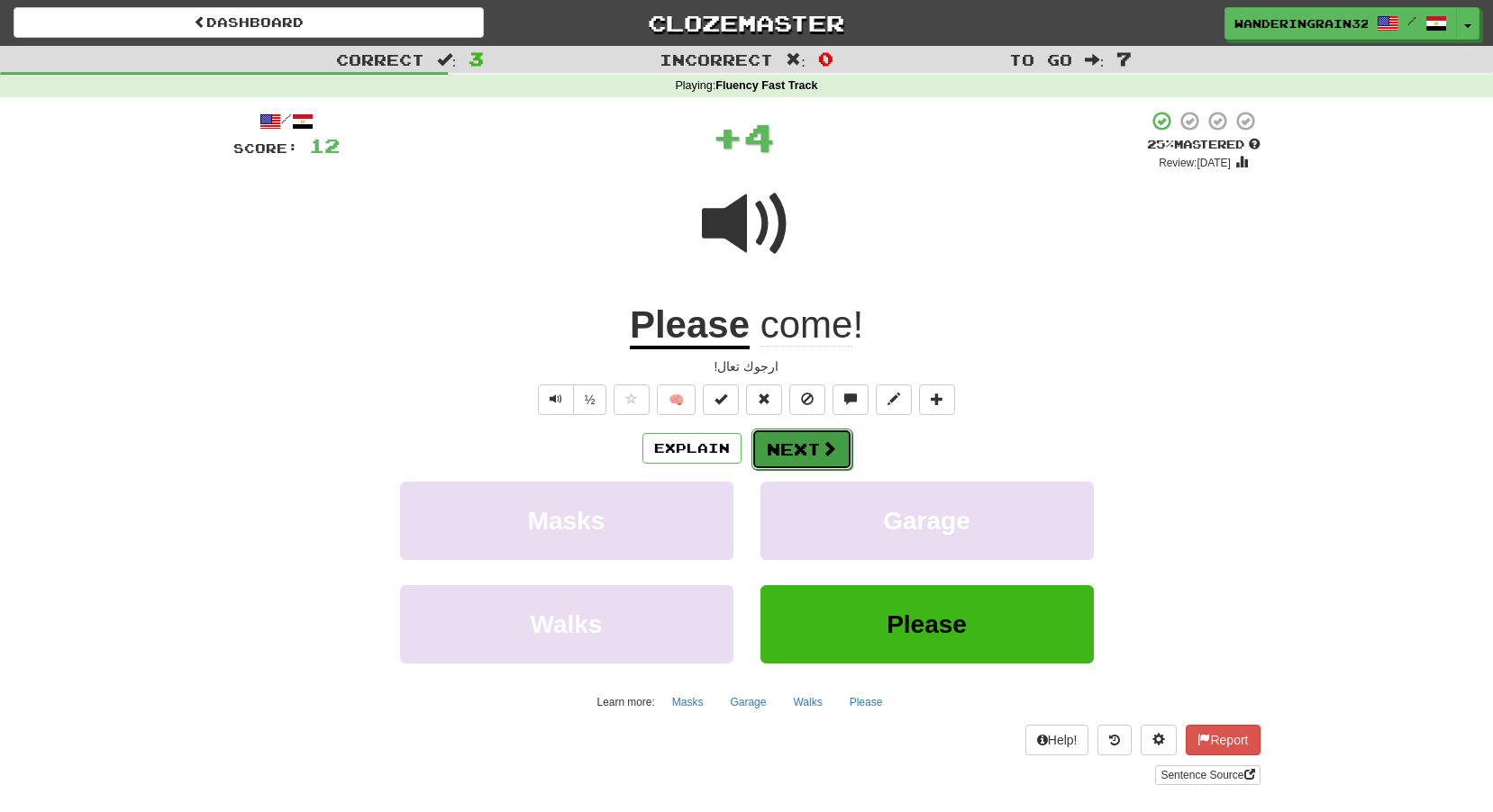
click at [802, 446] on button "Next" at bounding box center [802, 449] width 101 height 42
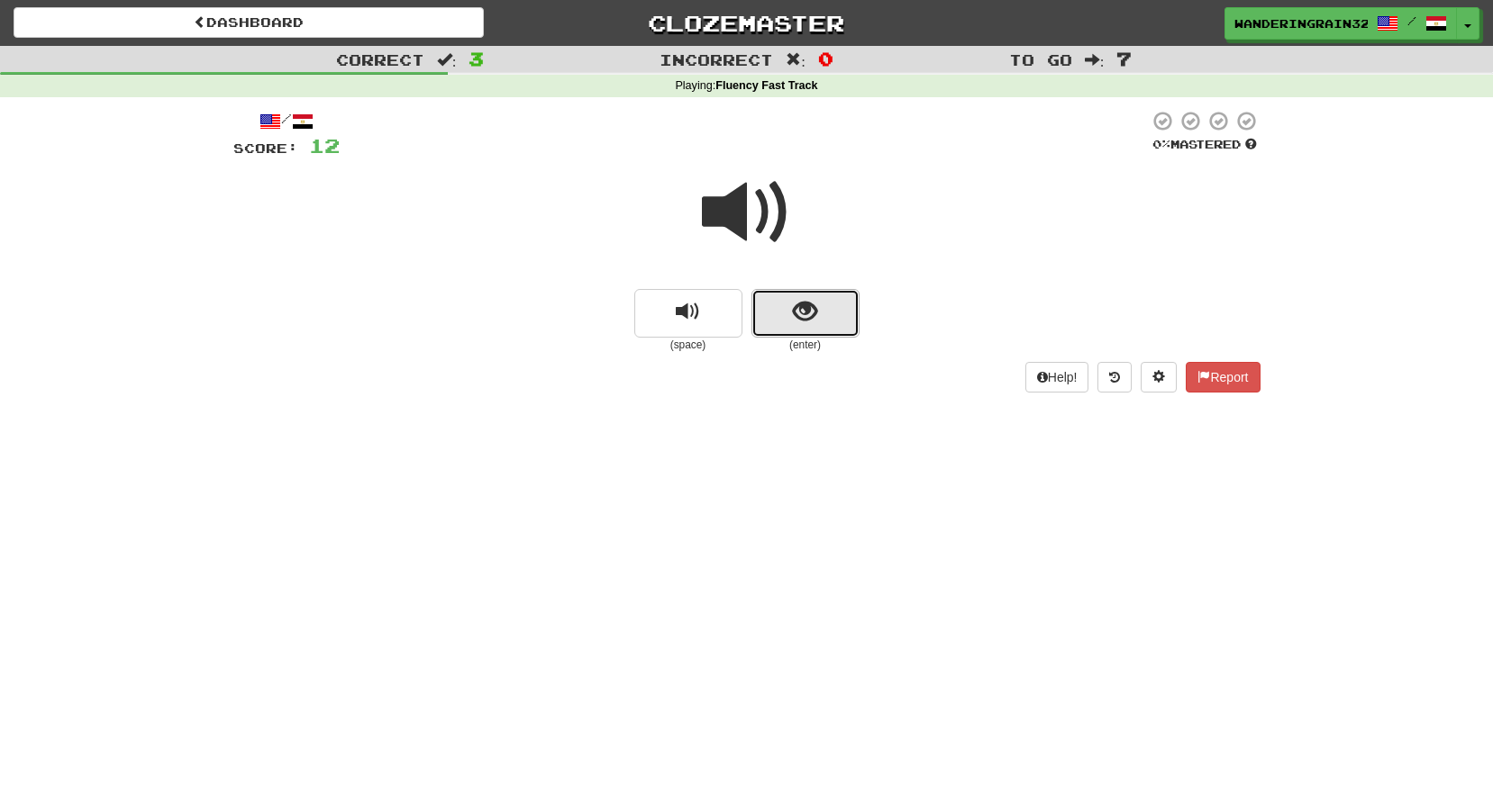
click at [797, 334] on button "show sentence" at bounding box center [805, 313] width 108 height 48
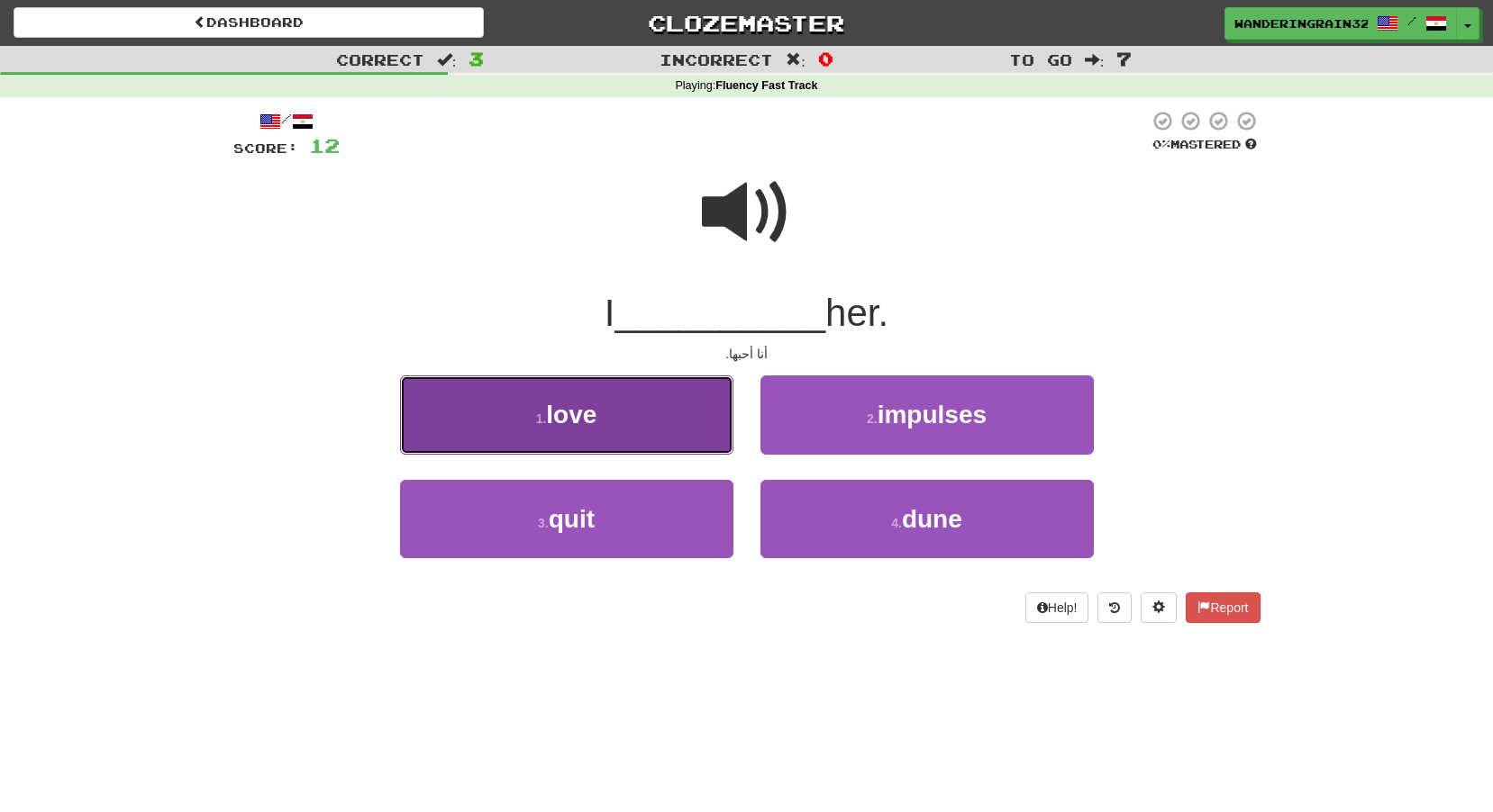
click at [681, 404] on button "1 . love" at bounding box center [567, 415] width 333 height 78
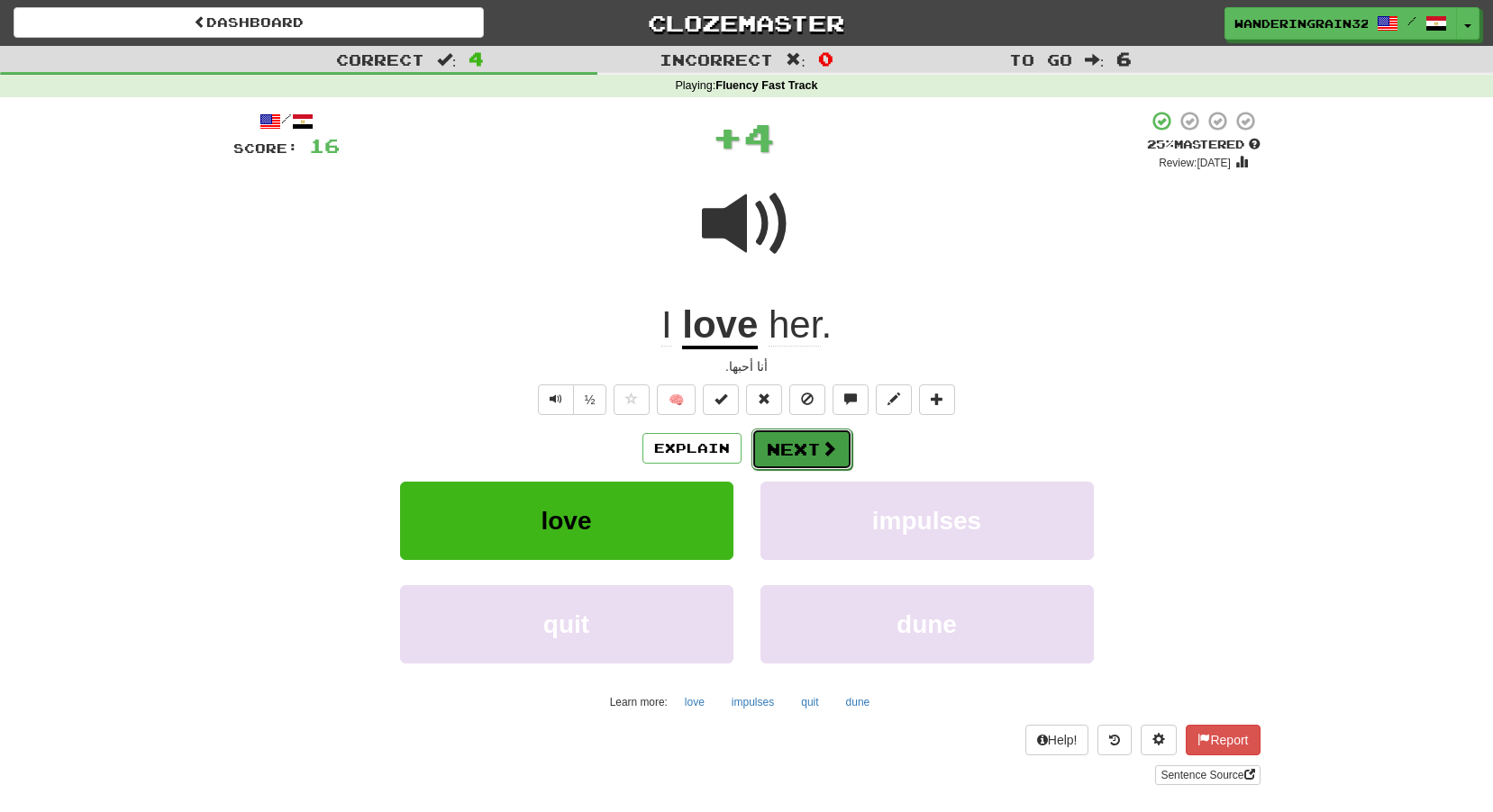
click at [810, 446] on button "Next" at bounding box center [802, 449] width 101 height 42
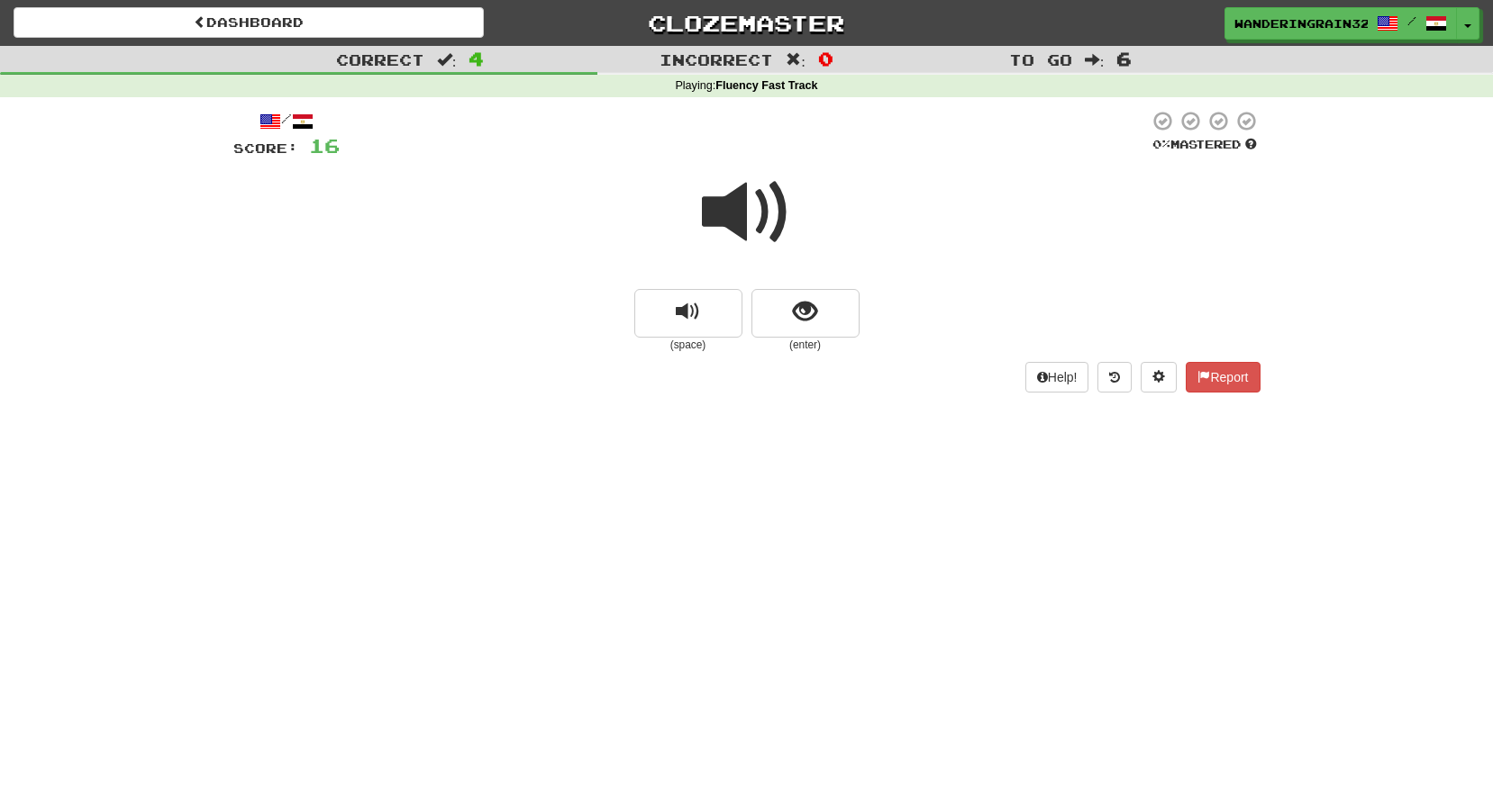
click at [803, 264] on div at bounding box center [747, 225] width 1027 height 129
click at [801, 313] on span "show sentence" at bounding box center [805, 312] width 25 height 25
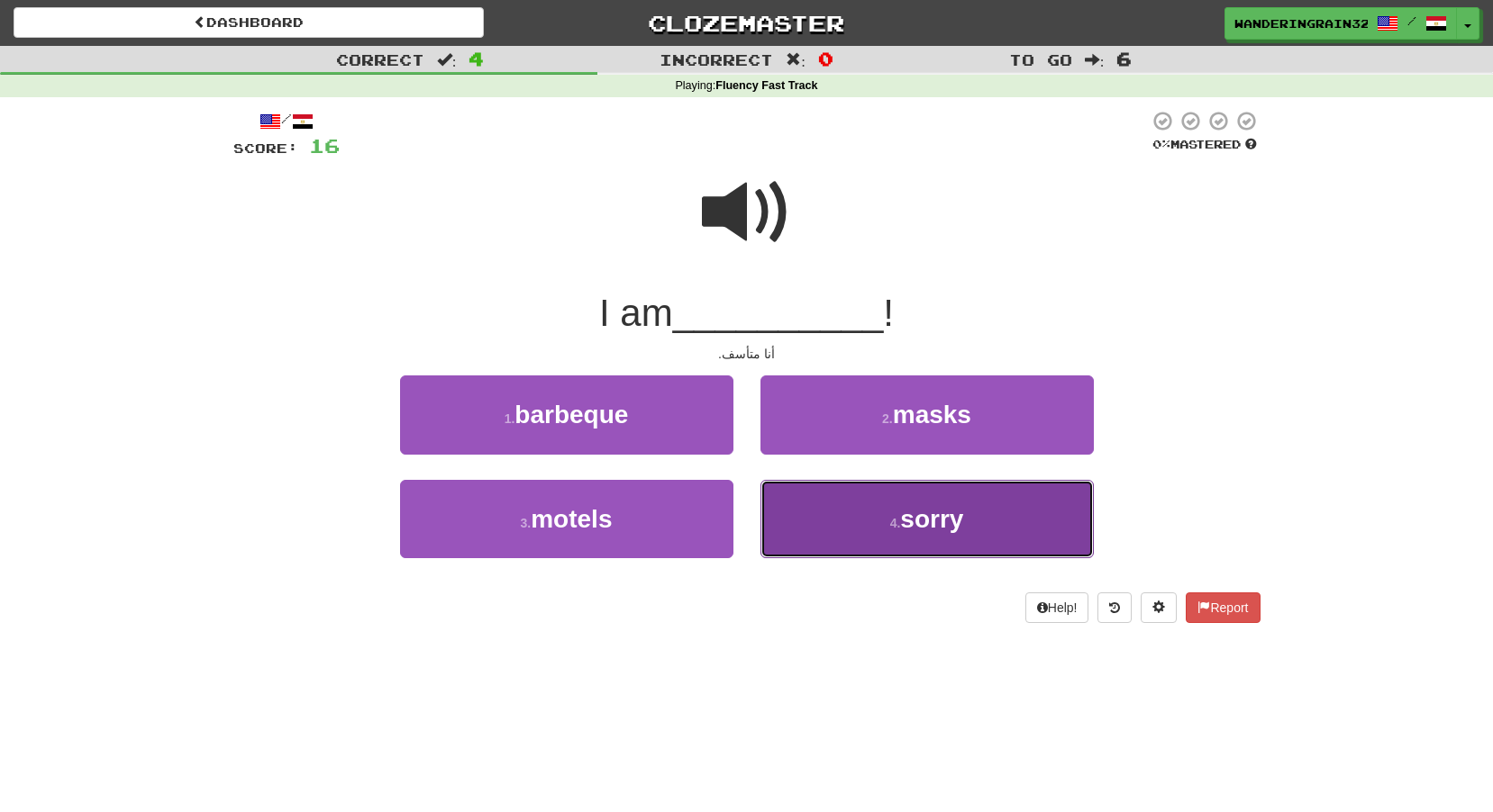
click at [909, 553] on button "4 . sorry" at bounding box center [927, 519] width 333 height 78
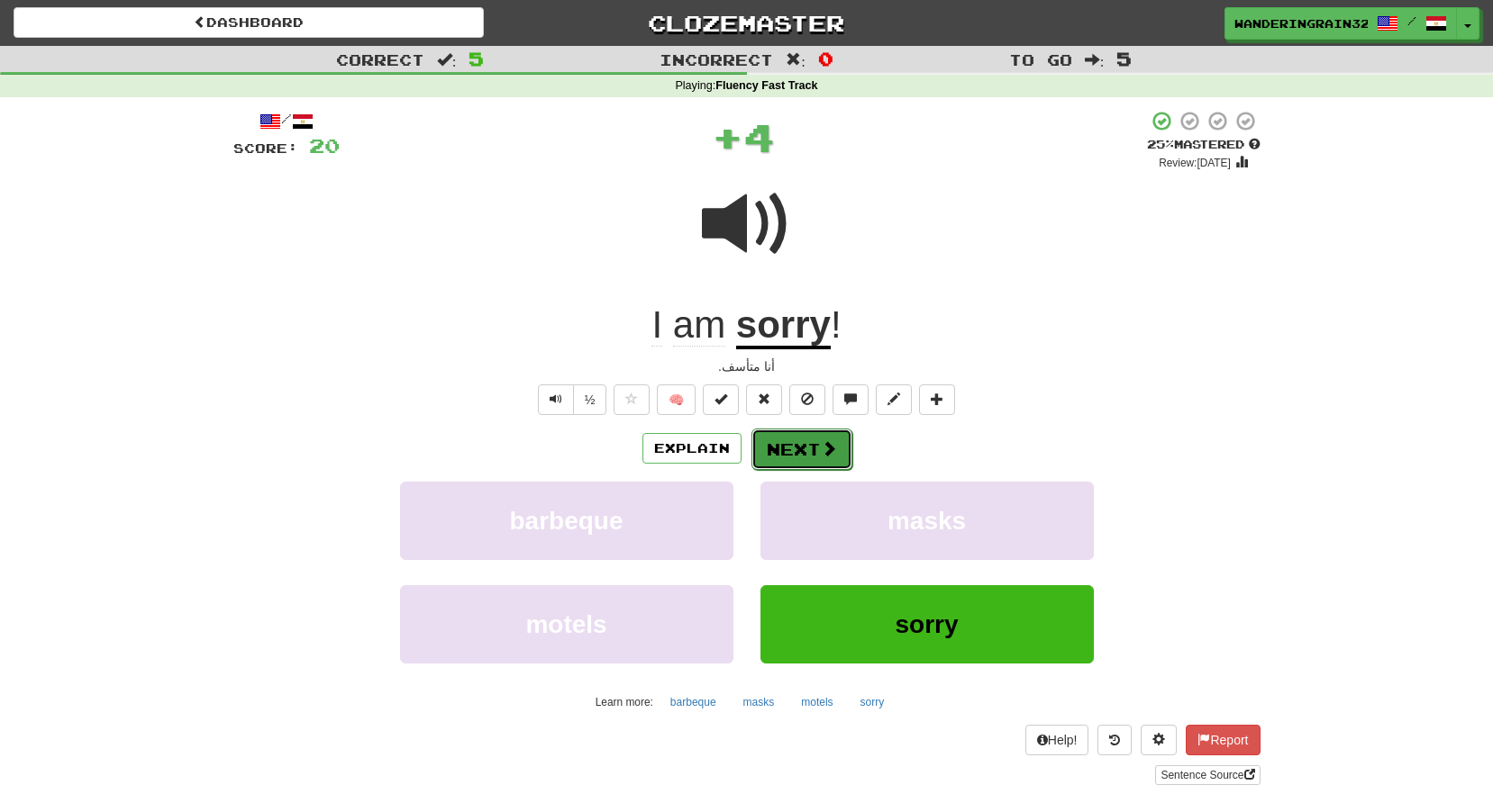
click at [827, 453] on span at bounding box center [829, 448] width 16 height 16
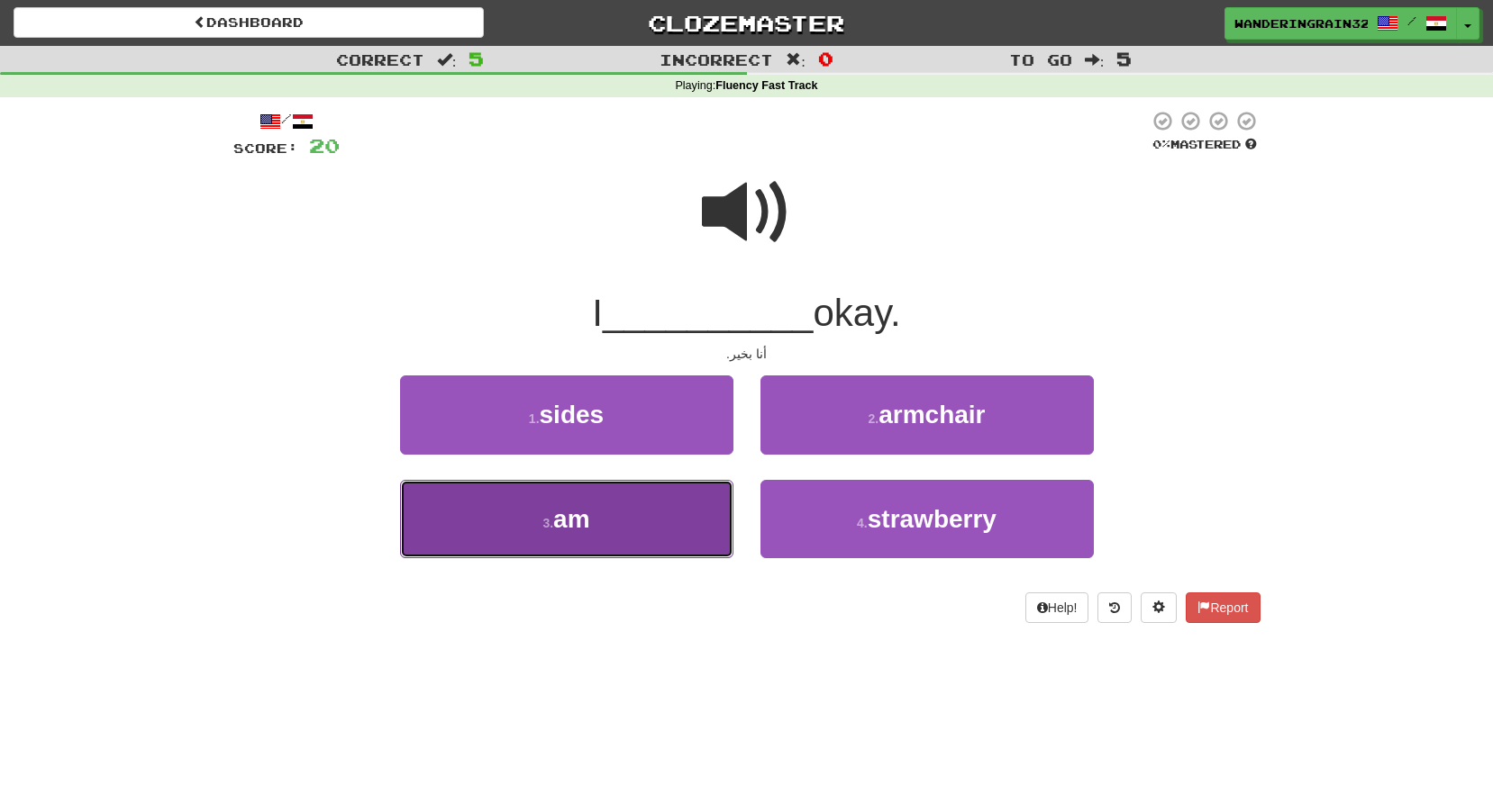
click at [636, 522] on button "3 . am" at bounding box center [567, 519] width 333 height 78
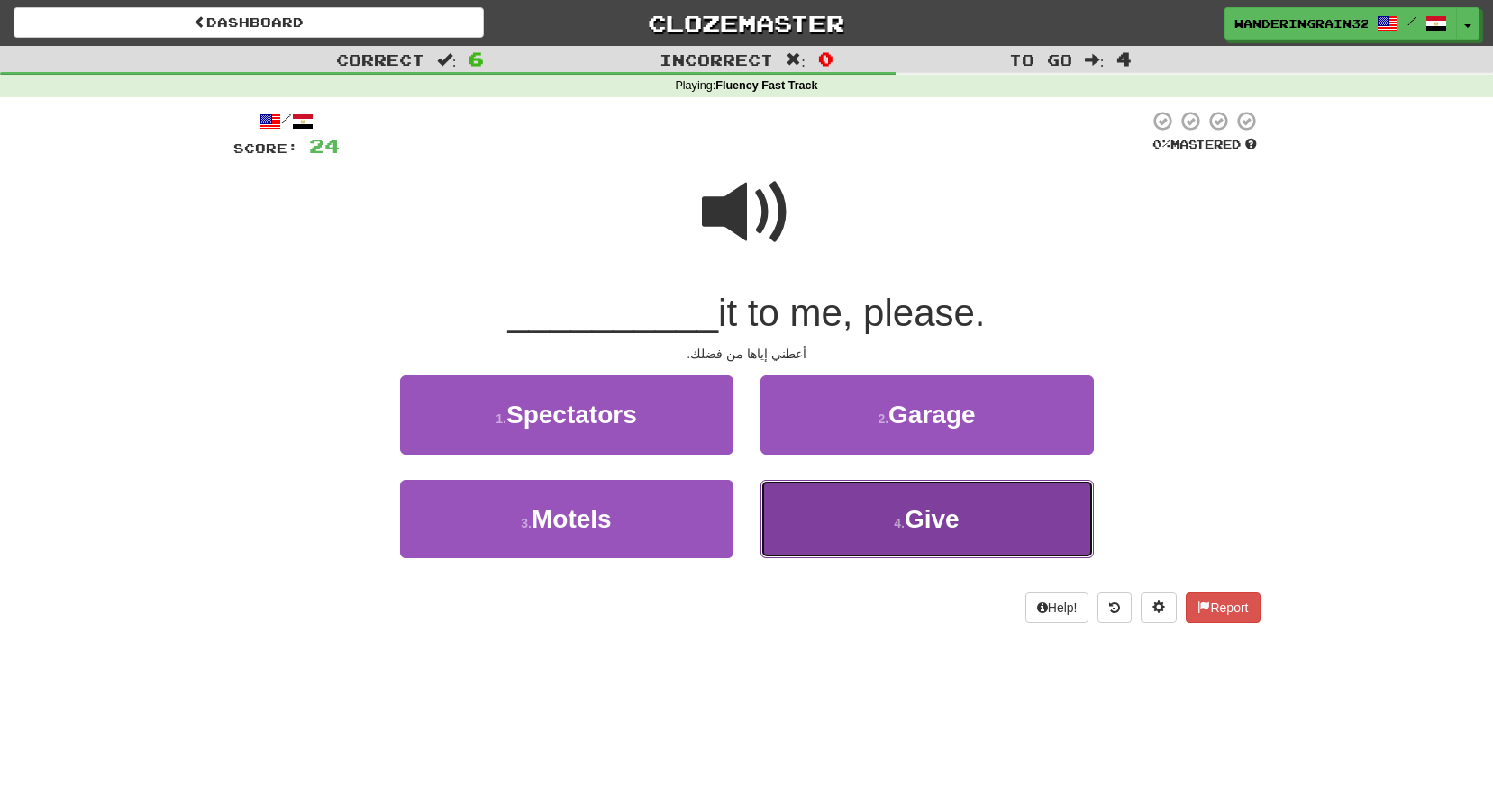
click at [895, 529] on small "4 ." at bounding box center [900, 524] width 11 height 15
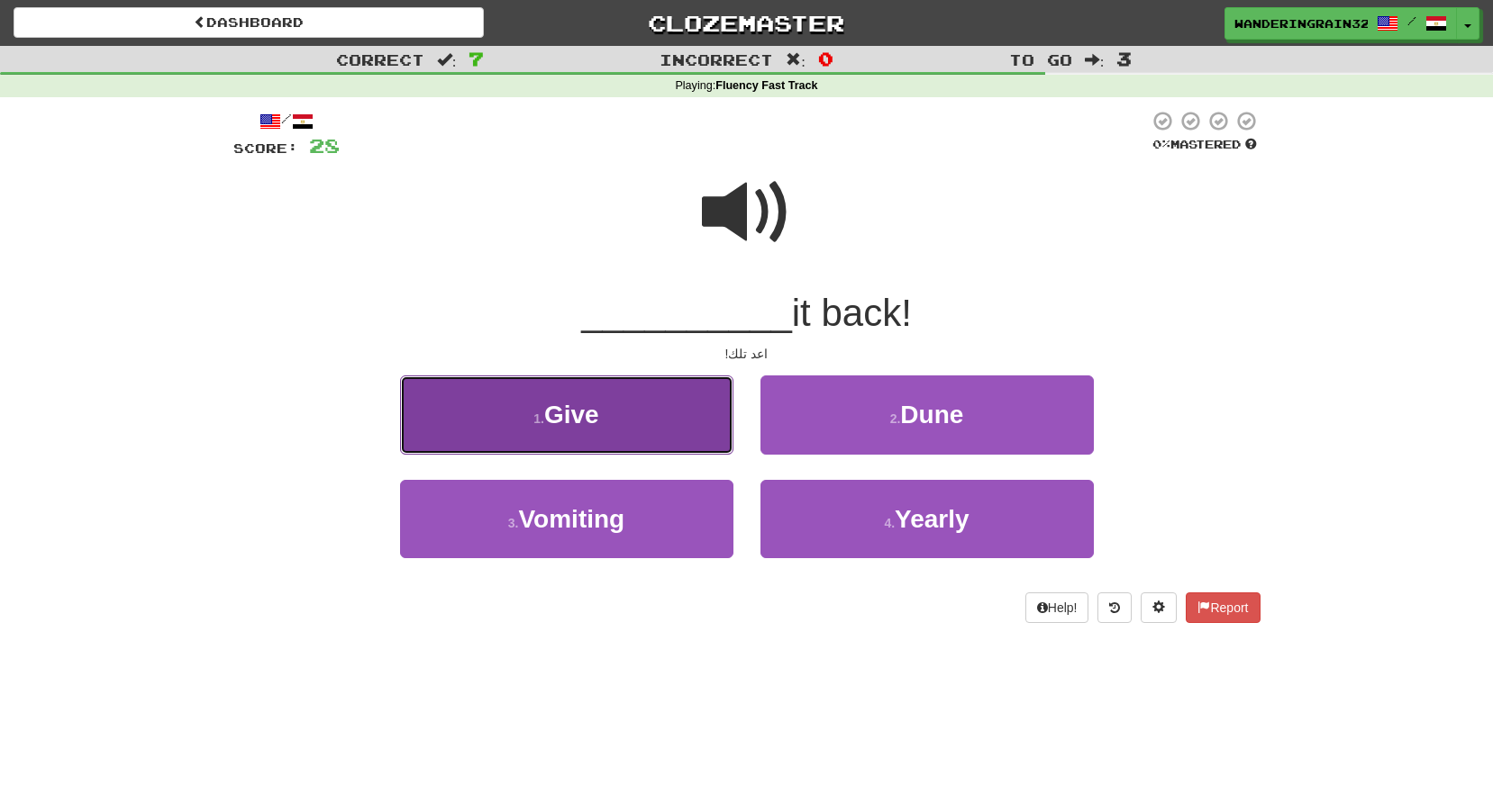
click at [598, 435] on button "1 . Give" at bounding box center [567, 415] width 333 height 78
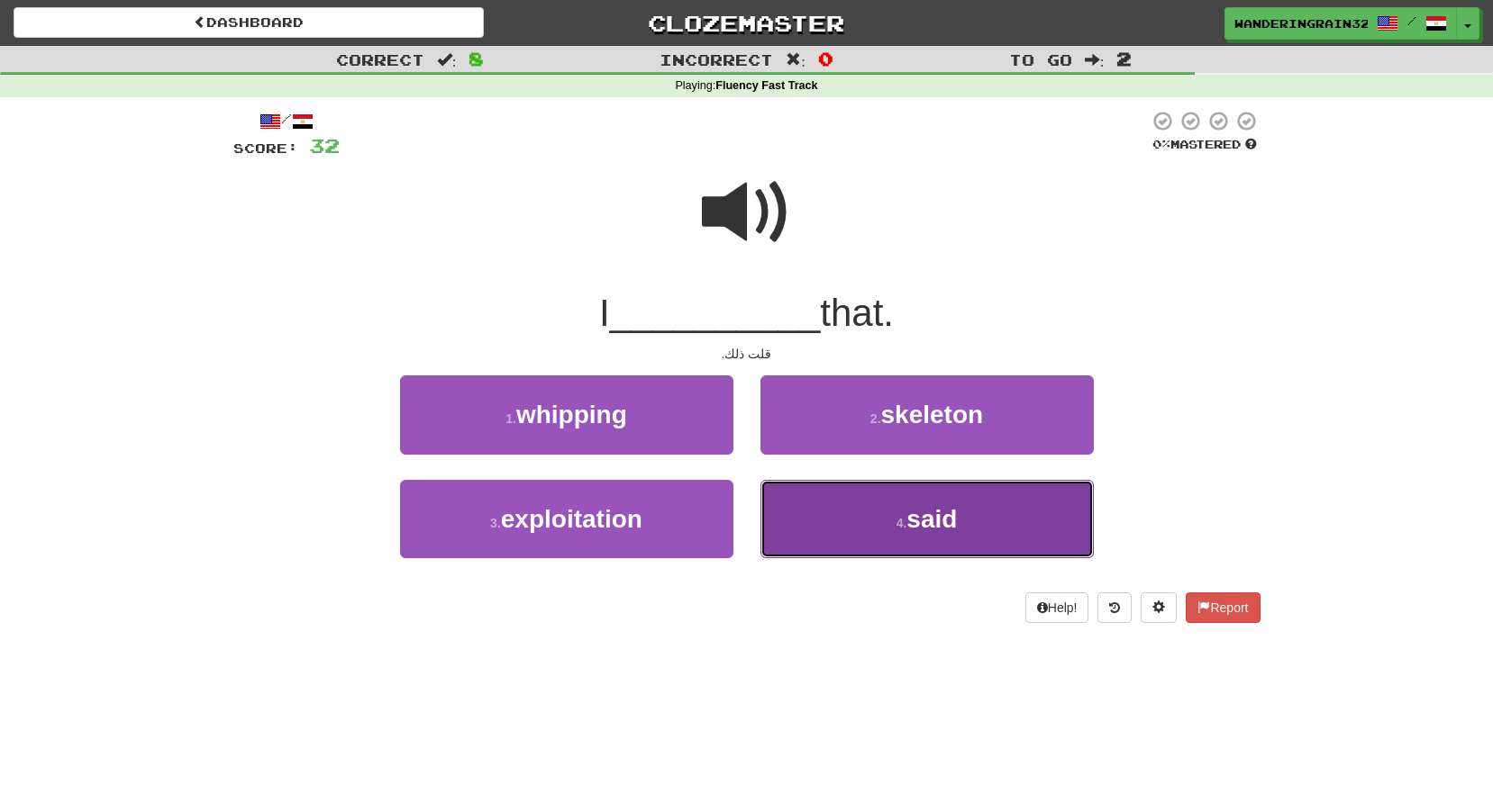
click at [1010, 540] on button "4 . said" at bounding box center [927, 519] width 333 height 78
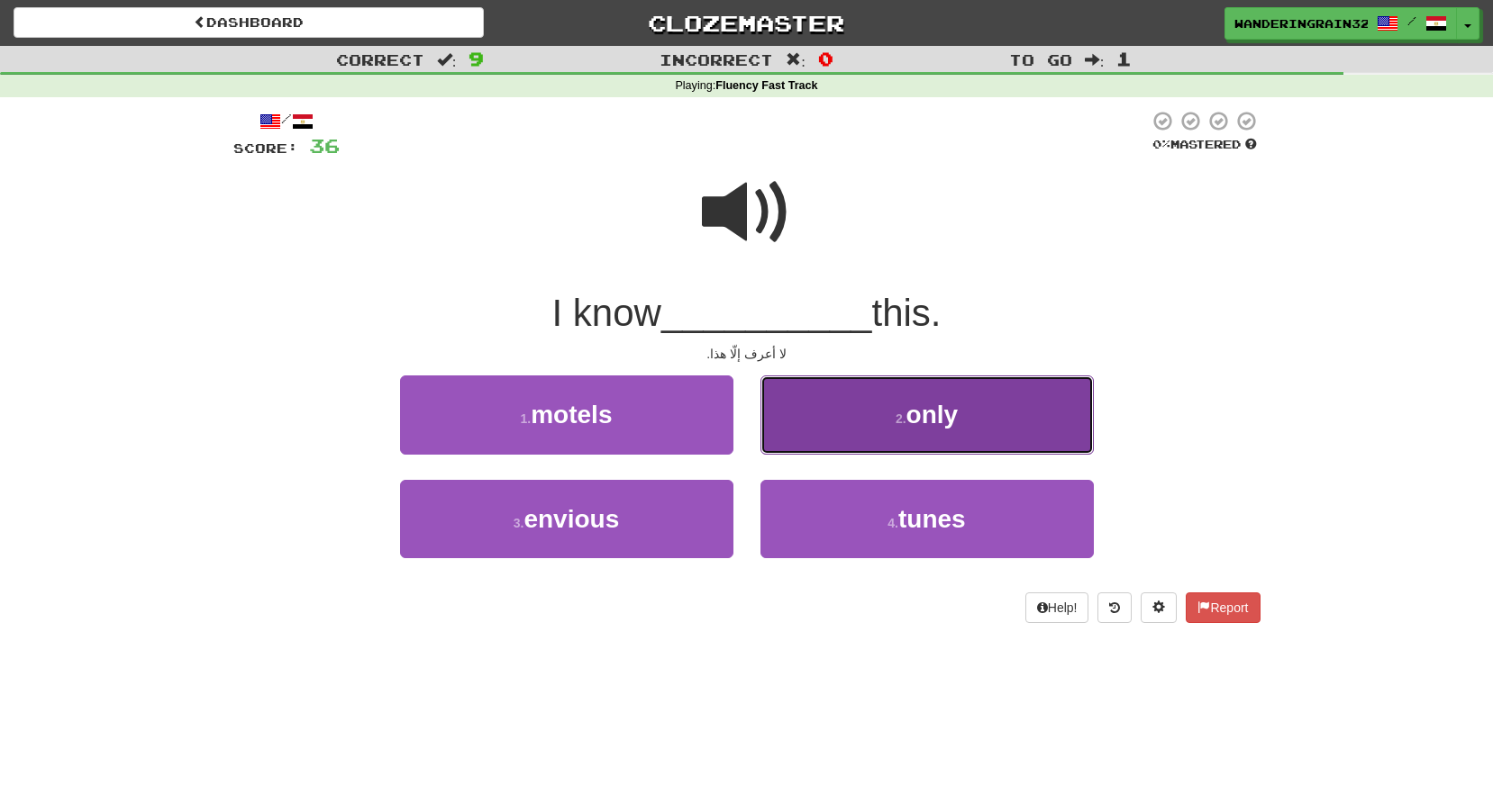
click at [999, 381] on button "2 . only" at bounding box center [927, 415] width 333 height 78
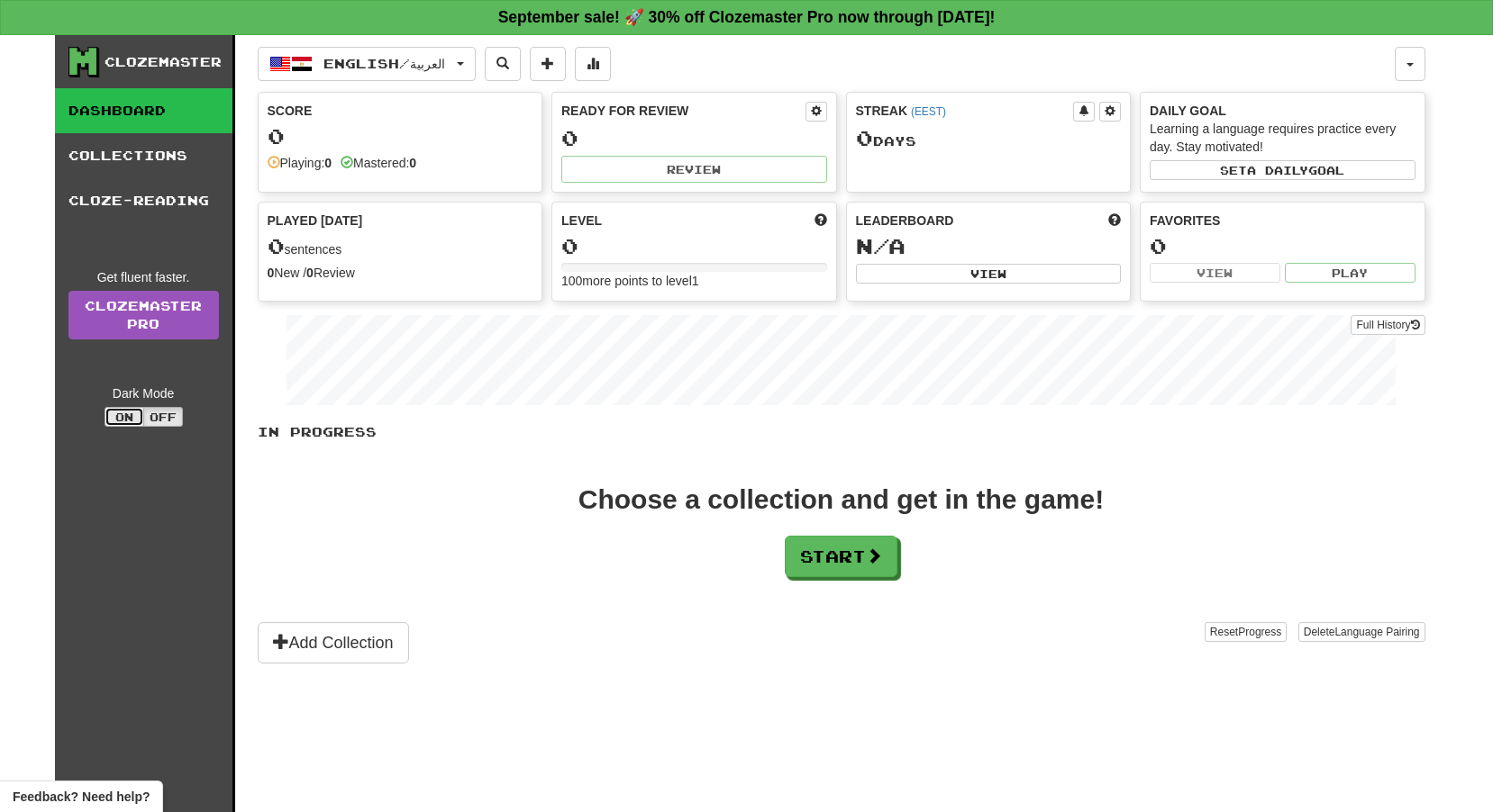
click at [127, 415] on button "On" at bounding box center [125, 417] width 40 height 20
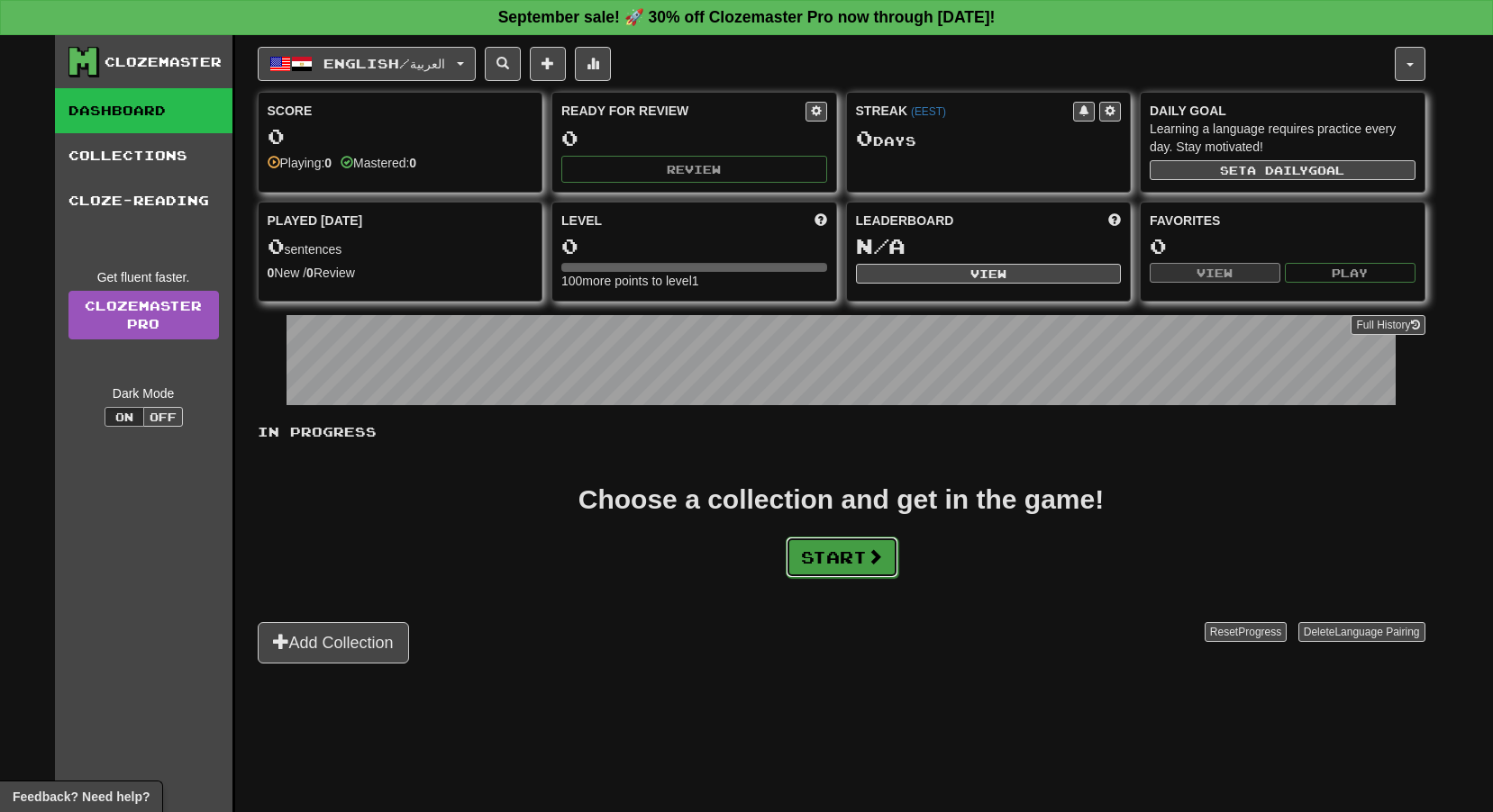
click at [832, 564] on button "Start" at bounding box center [842, 557] width 113 height 42
